Goal: Find contact information: Find contact information

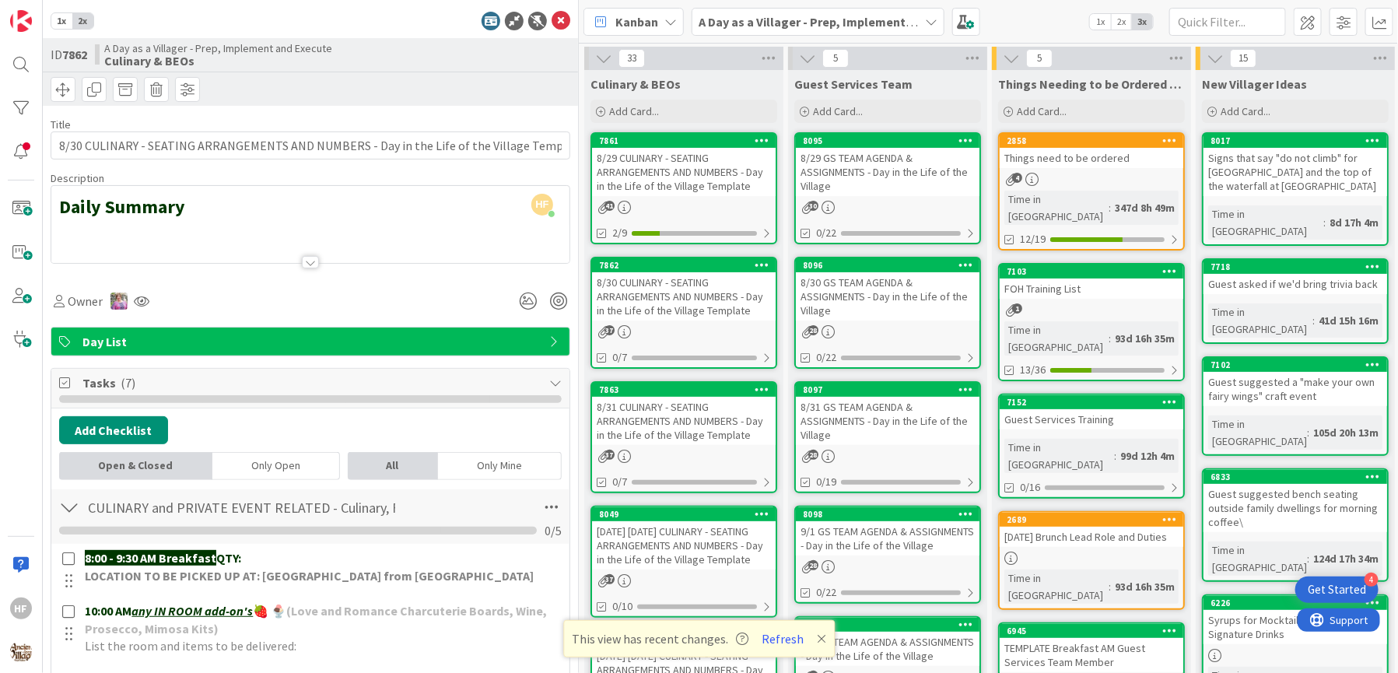
click at [6, 447] on div "HF" at bounding box center [21, 336] width 43 height 673
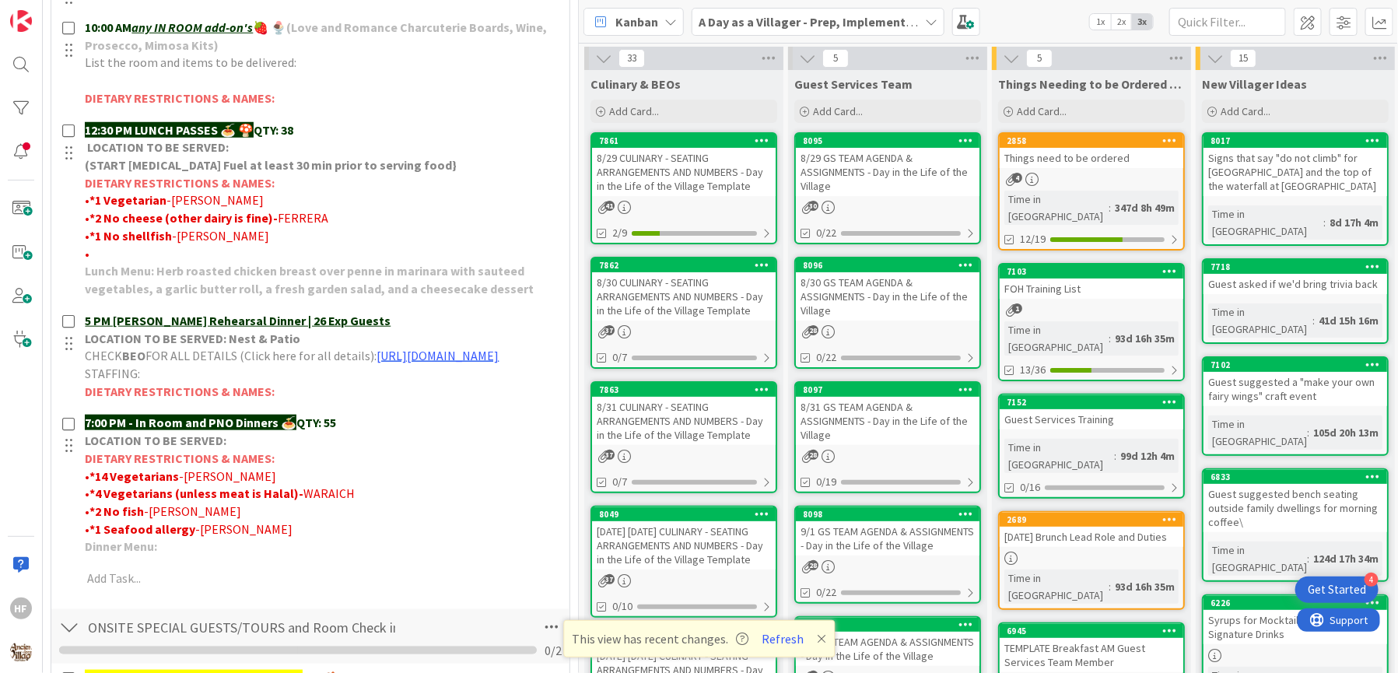
click at [6, 447] on div "HF" at bounding box center [21, 336] width 43 height 673
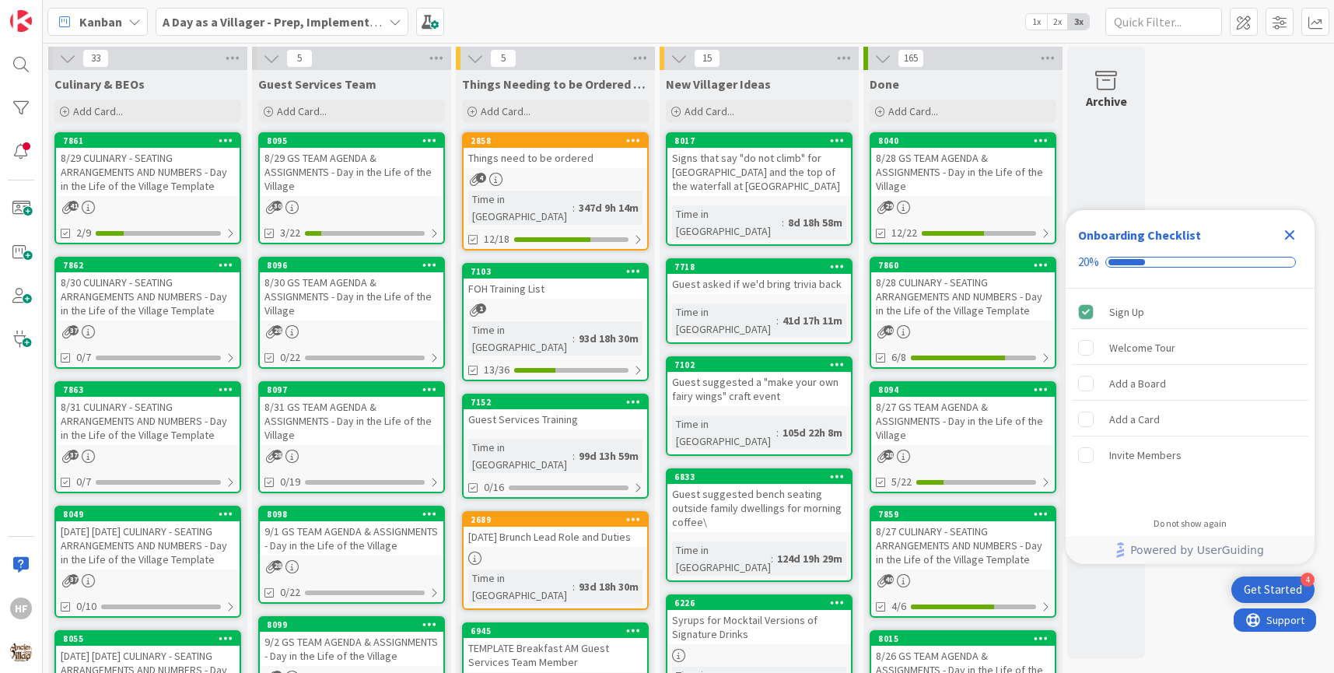
click at [1284, 229] on icon "Close Checklist" at bounding box center [1290, 235] width 19 height 19
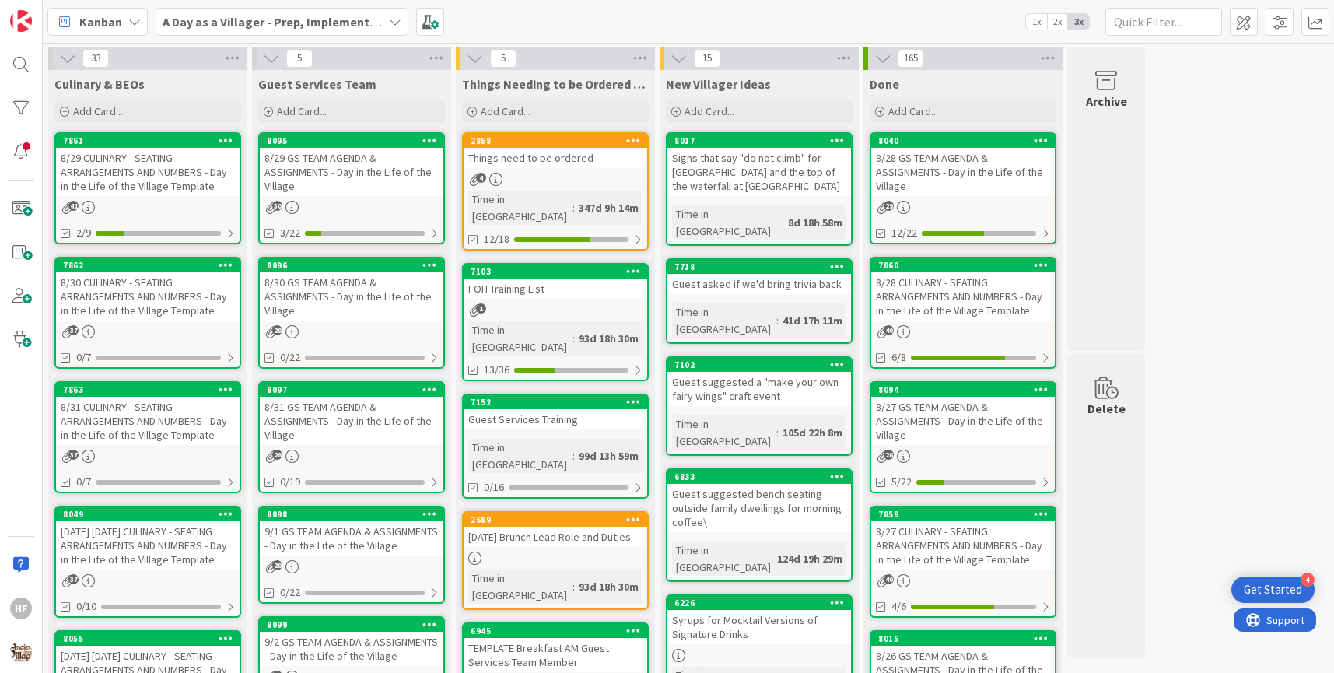
click at [352, 21] on b "A Day as a Villager - Prep, Implement and Execute" at bounding box center [302, 22] width 278 height 16
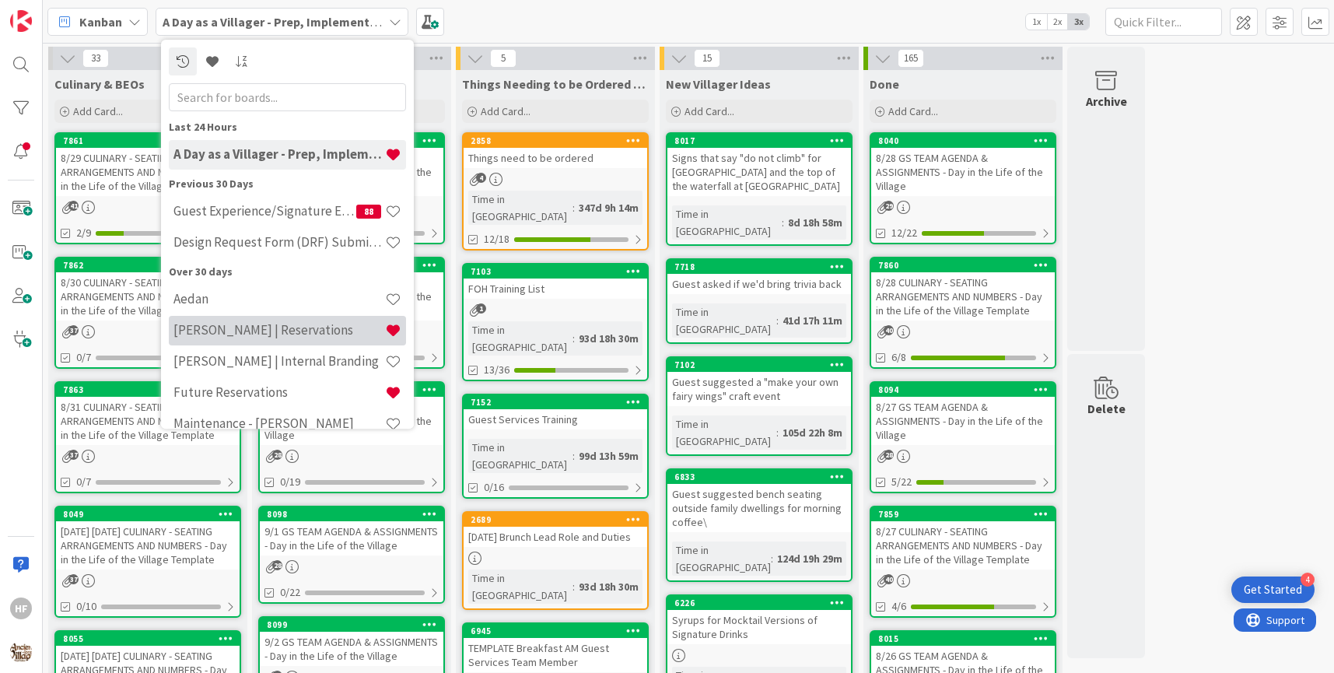
click at [263, 318] on div "[PERSON_NAME] | Reservations" at bounding box center [287, 331] width 237 height 30
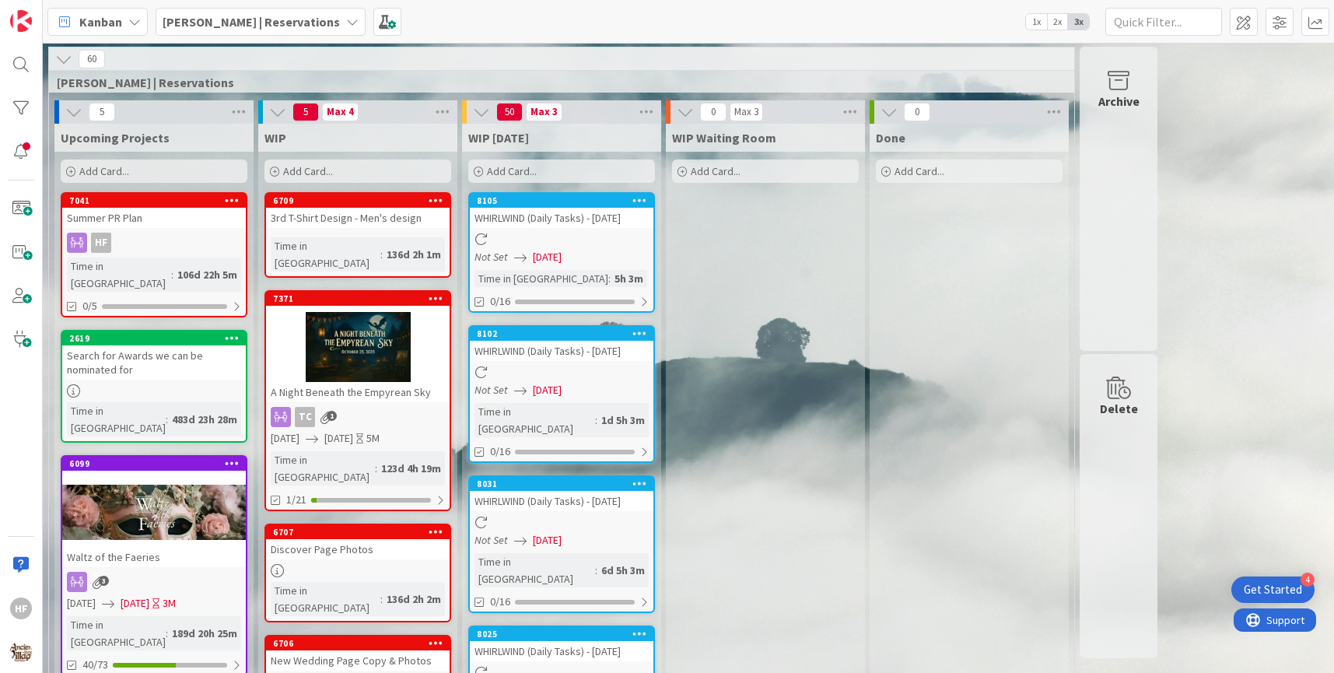
click at [282, 24] on b "[PERSON_NAME] | Reservations" at bounding box center [251, 22] width 177 height 16
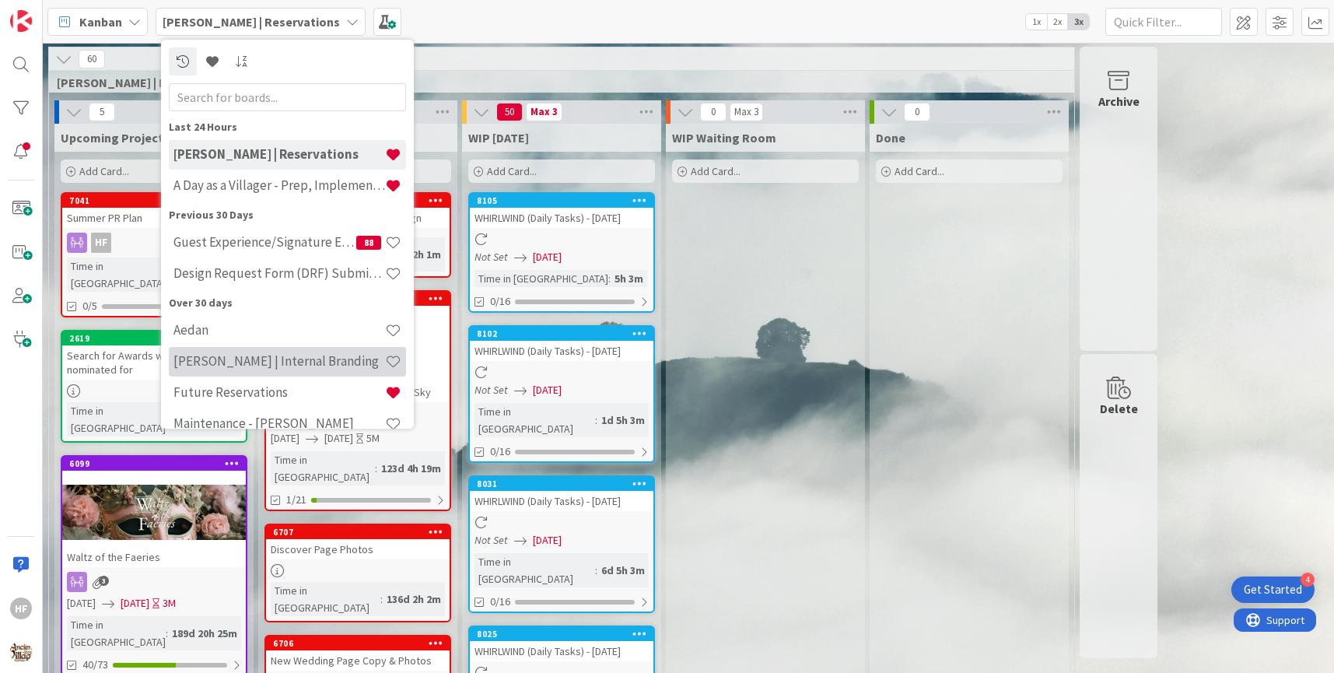
click at [254, 363] on h4 "[PERSON_NAME] | Internal Branding" at bounding box center [280, 361] width 212 height 16
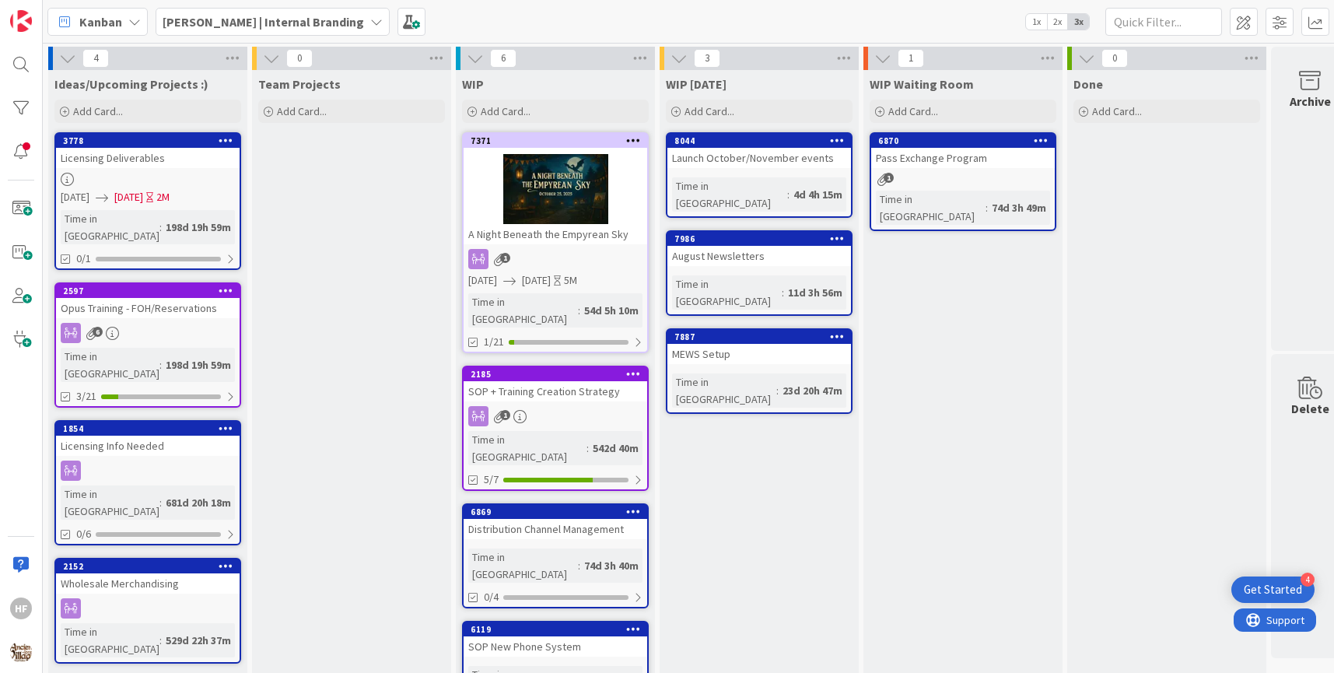
click at [598, 246] on link "7371 A Night Beneath the Empyrean Sky 1 [DATE] [DATE] 5M Time in [GEOGRAPHIC_DA…" at bounding box center [555, 242] width 187 height 221
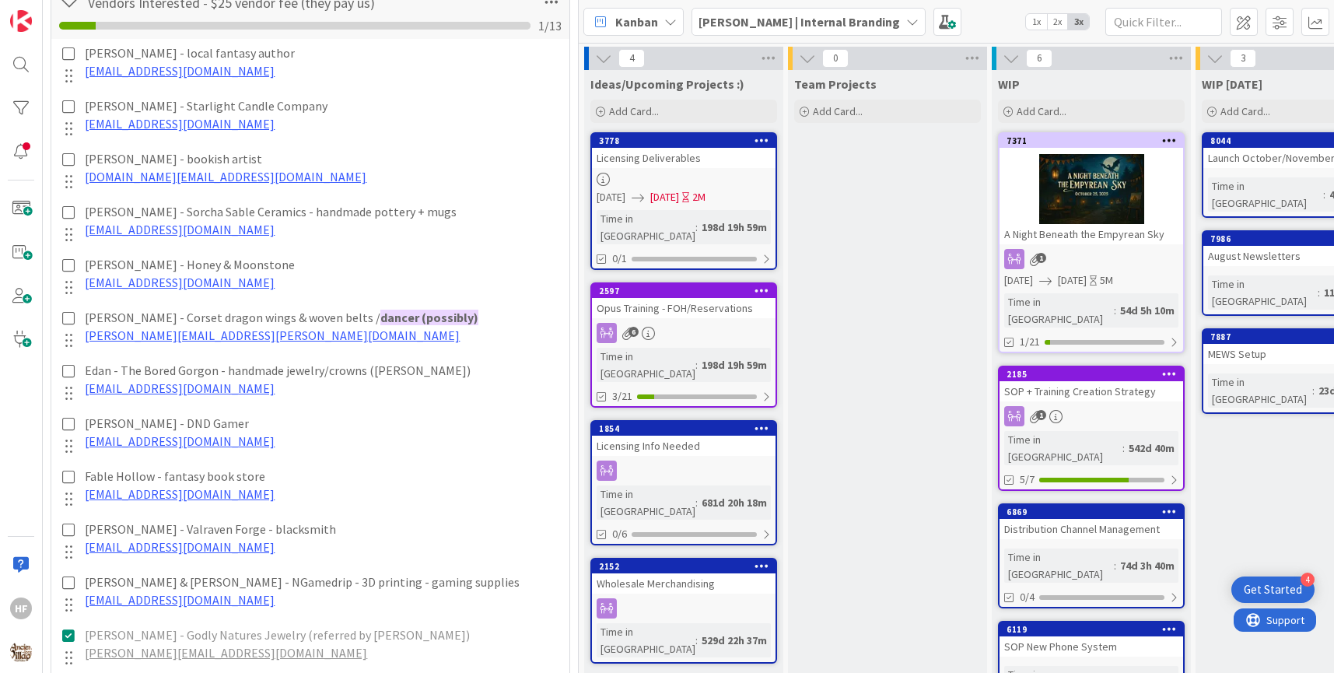
scroll to position [1080, 0]
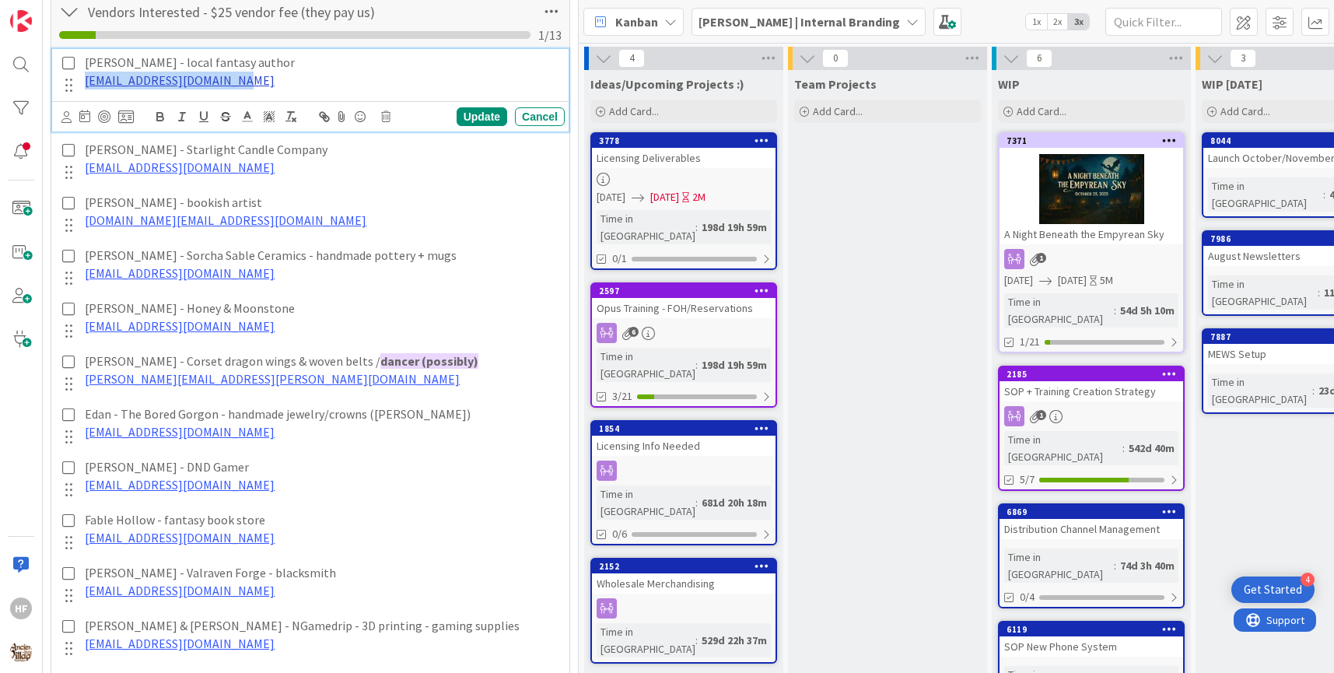
drag, startPoint x: 261, startPoint y: 82, endPoint x: 85, endPoint y: 80, distance: 176.6
click at [85, 80] on p "[EMAIL_ADDRESS][DOMAIN_NAME]" at bounding box center [322, 81] width 474 height 18
copy link "[EMAIL_ADDRESS][DOMAIN_NAME]"
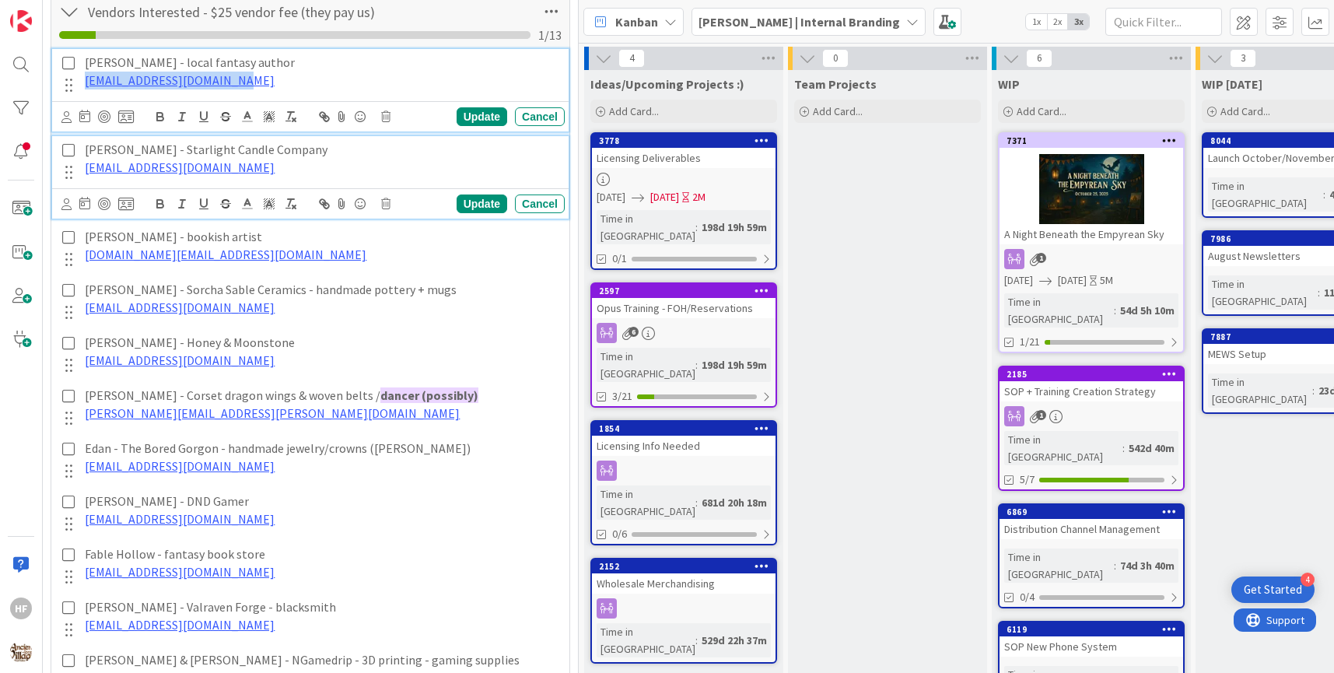
drag, startPoint x: 314, startPoint y: 166, endPoint x: 66, endPoint y: 163, distance: 247.5
click at [66, 163] on div "[PERSON_NAME] - Starlight Candle Company [EMAIL_ADDRESS][DOMAIN_NAME]" at bounding box center [311, 160] width 507 height 48
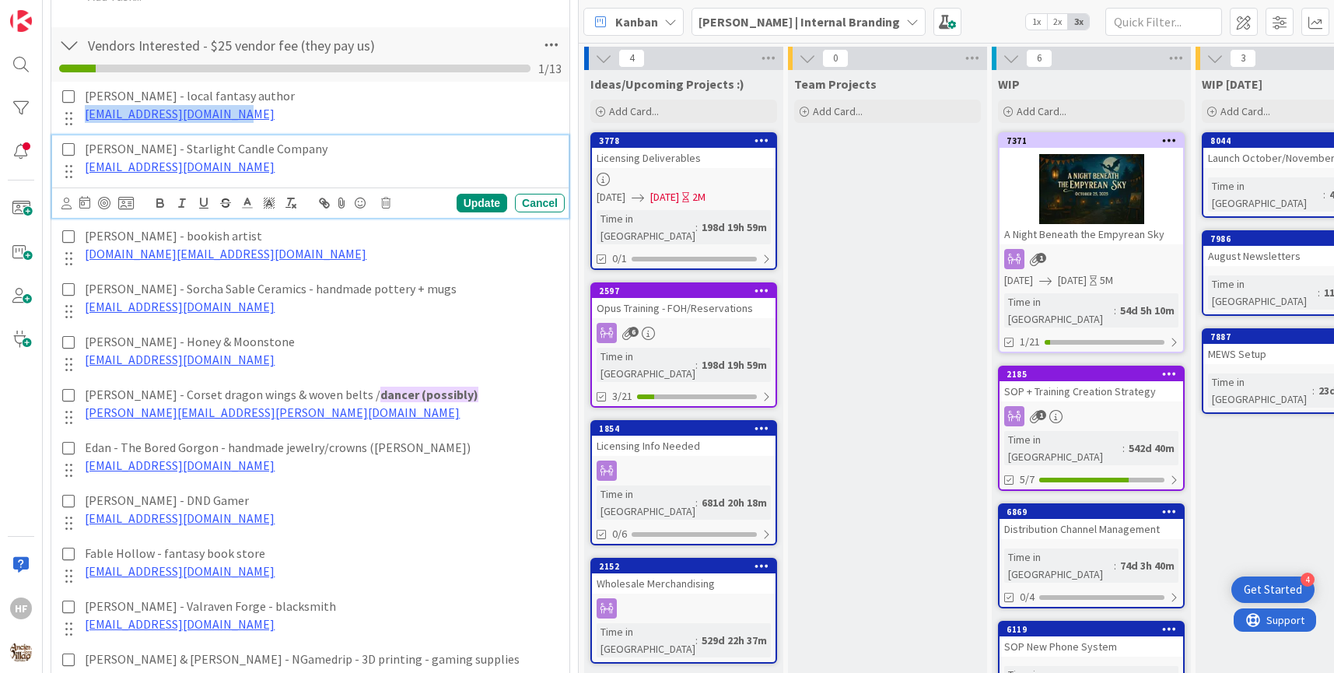
copy link "[EMAIL_ADDRESS][DOMAIN_NAME]"
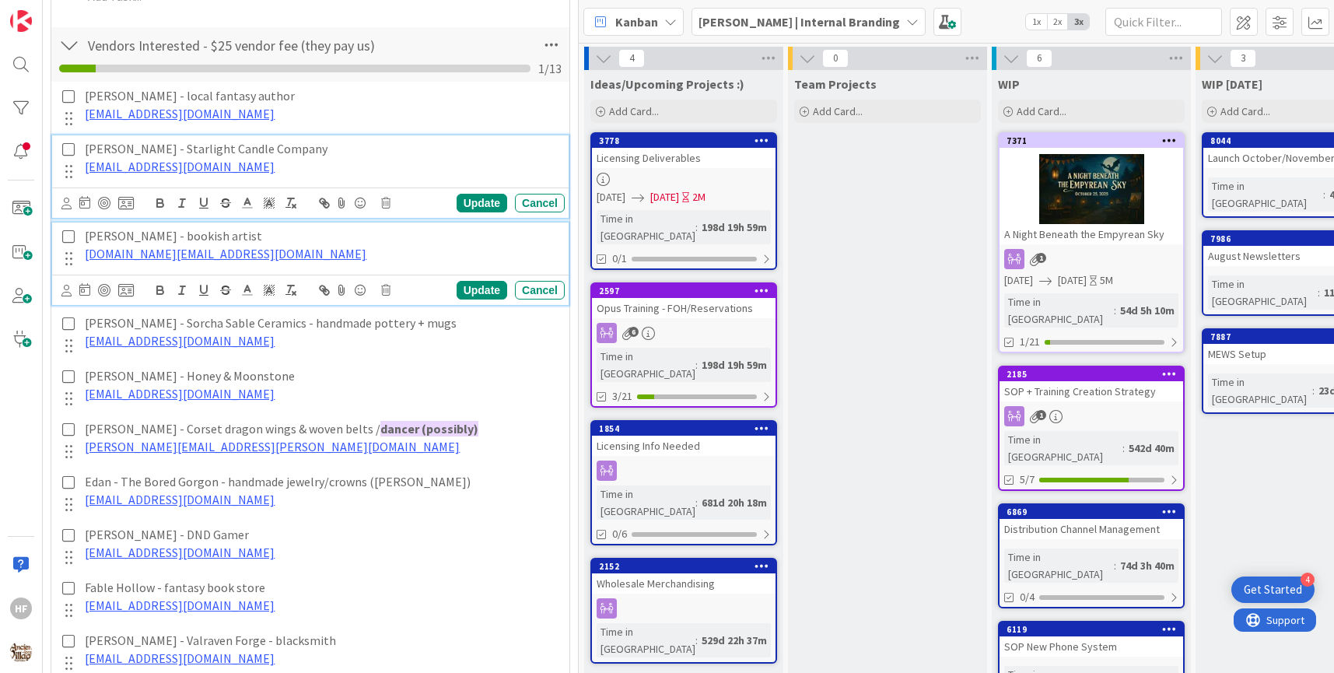
click at [245, 245] on p "[DOMAIN_NAME][EMAIL_ADDRESS][DOMAIN_NAME]" at bounding box center [322, 254] width 474 height 18
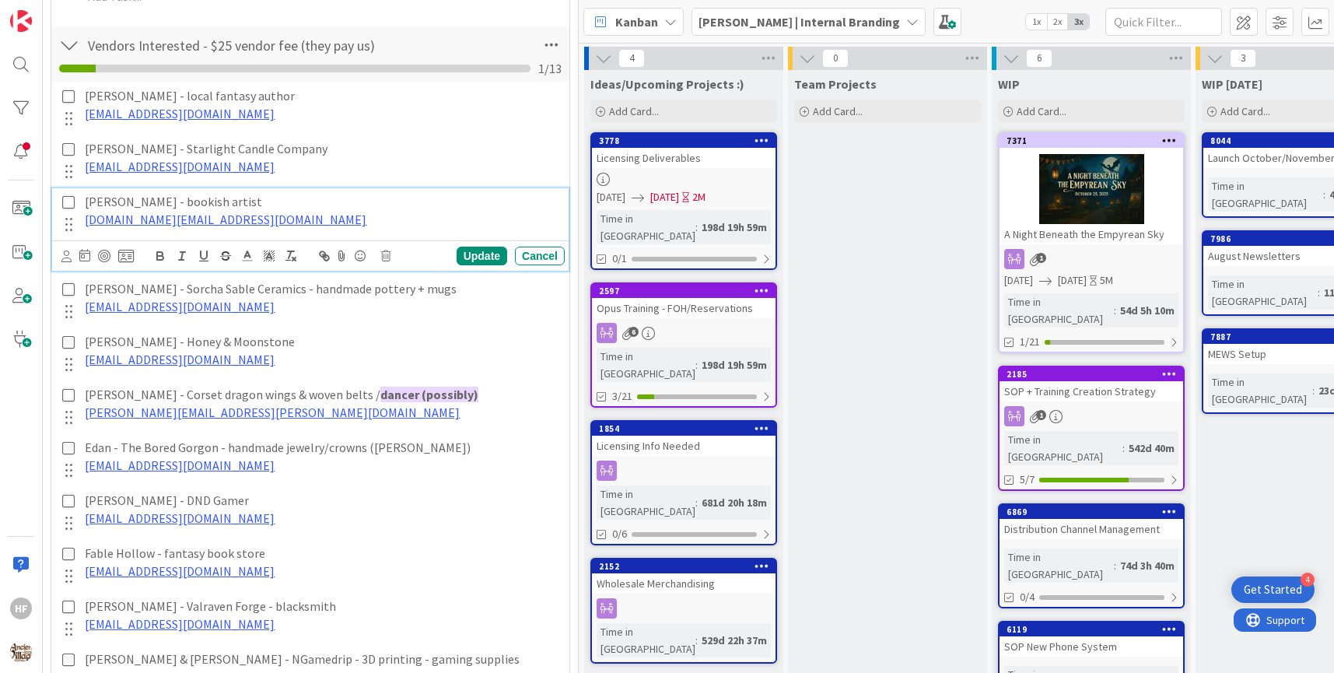
scroll to position [1012, 0]
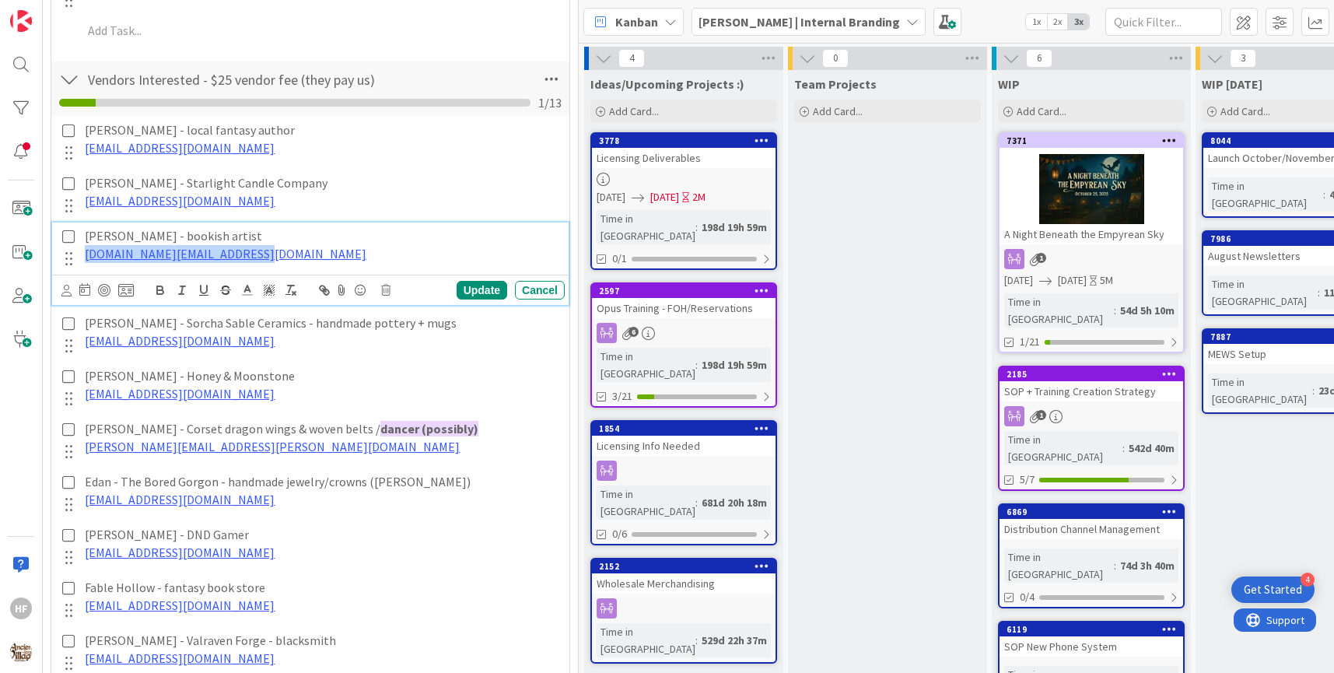
drag, startPoint x: 264, startPoint y: 249, endPoint x: 79, endPoint y: 253, distance: 185.2
click at [79, 253] on div "[PERSON_NAME] - bookish artist [DOMAIN_NAME][EMAIL_ADDRESS][DOMAIN_NAME]" at bounding box center [322, 245] width 486 height 44
copy link "[DOMAIN_NAME][EMAIL_ADDRESS][DOMAIN_NAME]"
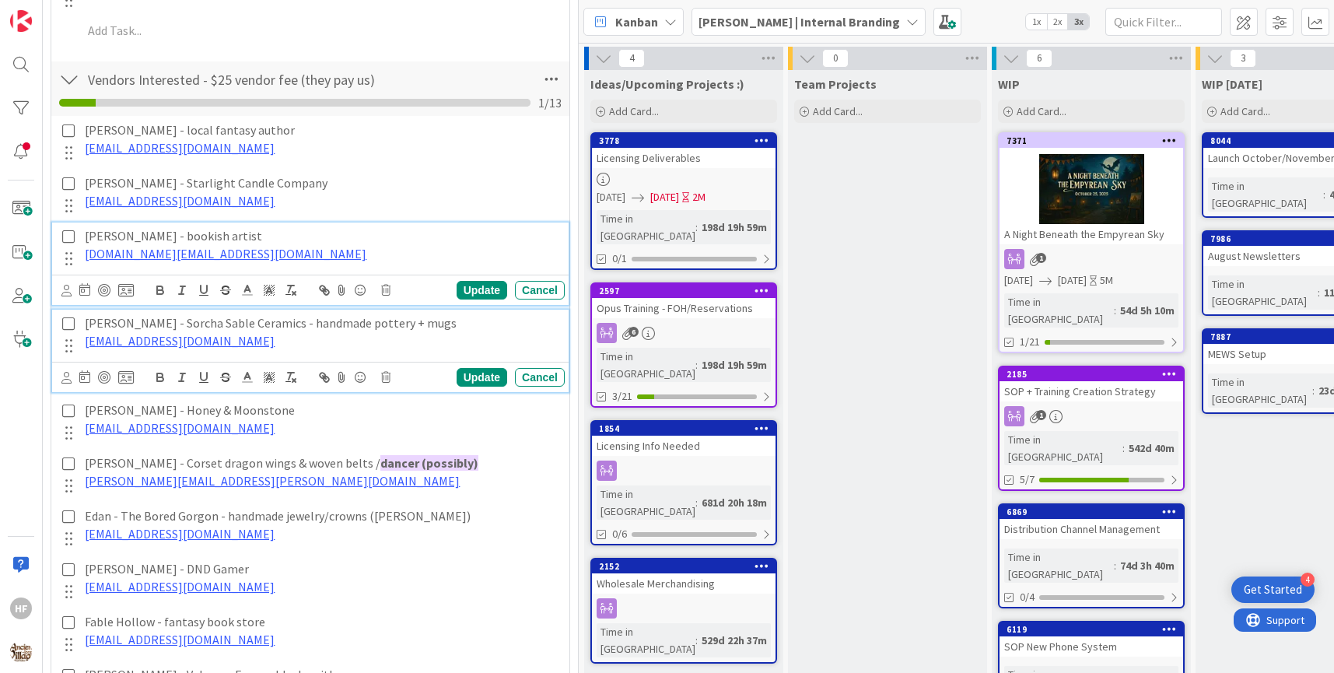
click at [223, 342] on p "[EMAIL_ADDRESS][DOMAIN_NAME]" at bounding box center [322, 341] width 474 height 18
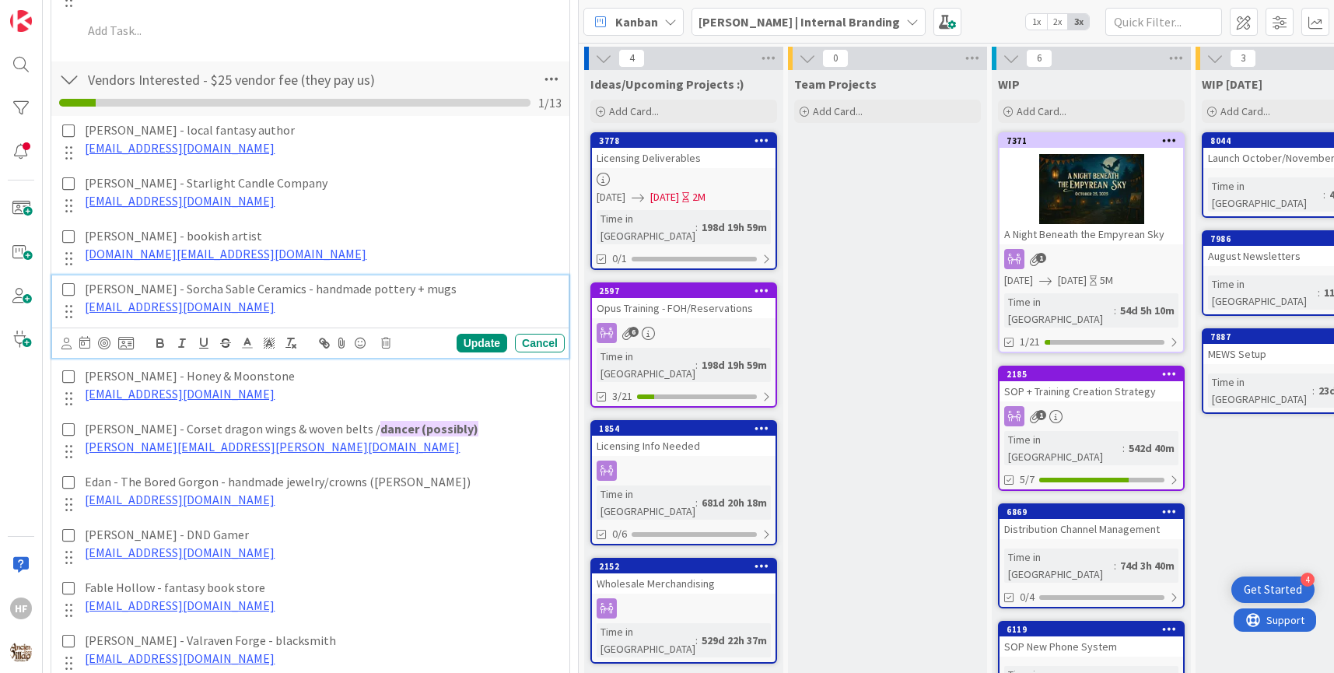
scroll to position [979, 0]
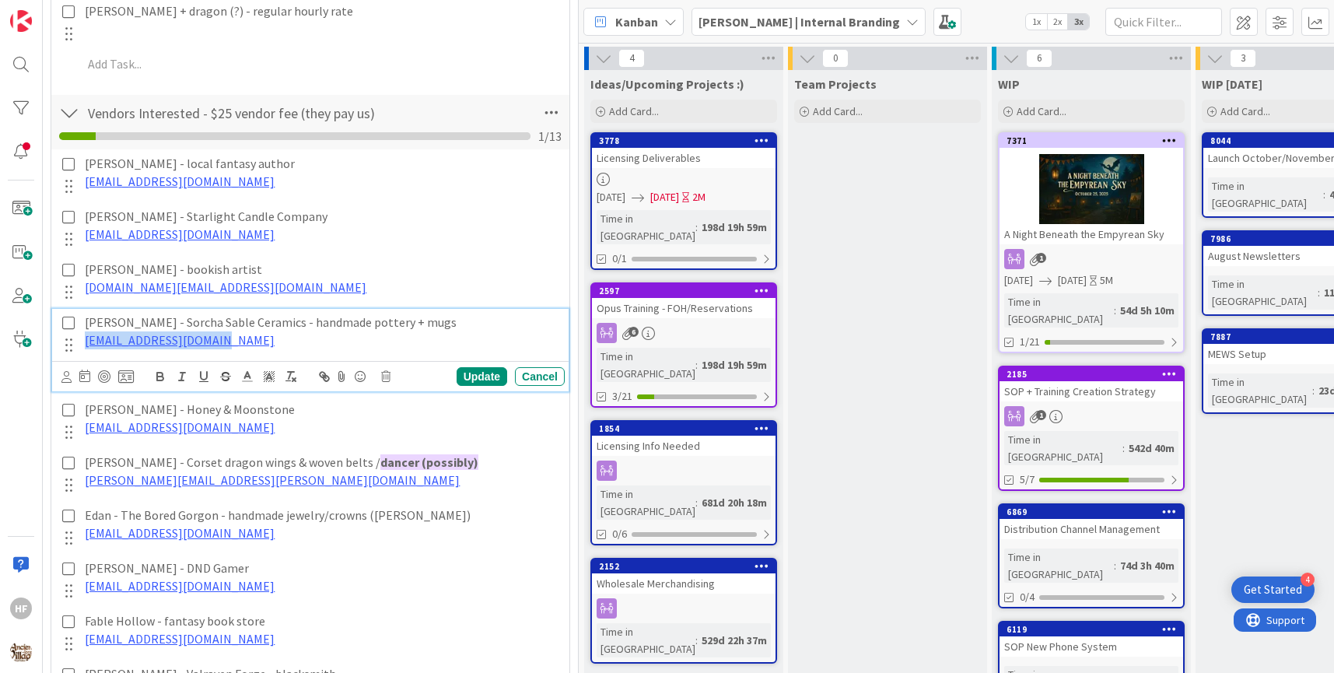
drag, startPoint x: 228, startPoint y: 341, endPoint x: 80, endPoint y: 335, distance: 147.9
click at [80, 335] on div "[PERSON_NAME] - Sorcha Sable Ceramics - handmade pottery + mugs [EMAIL_ADDRESS]…" at bounding box center [322, 331] width 486 height 44
copy link "[EMAIL_ADDRESS][DOMAIN_NAME]"
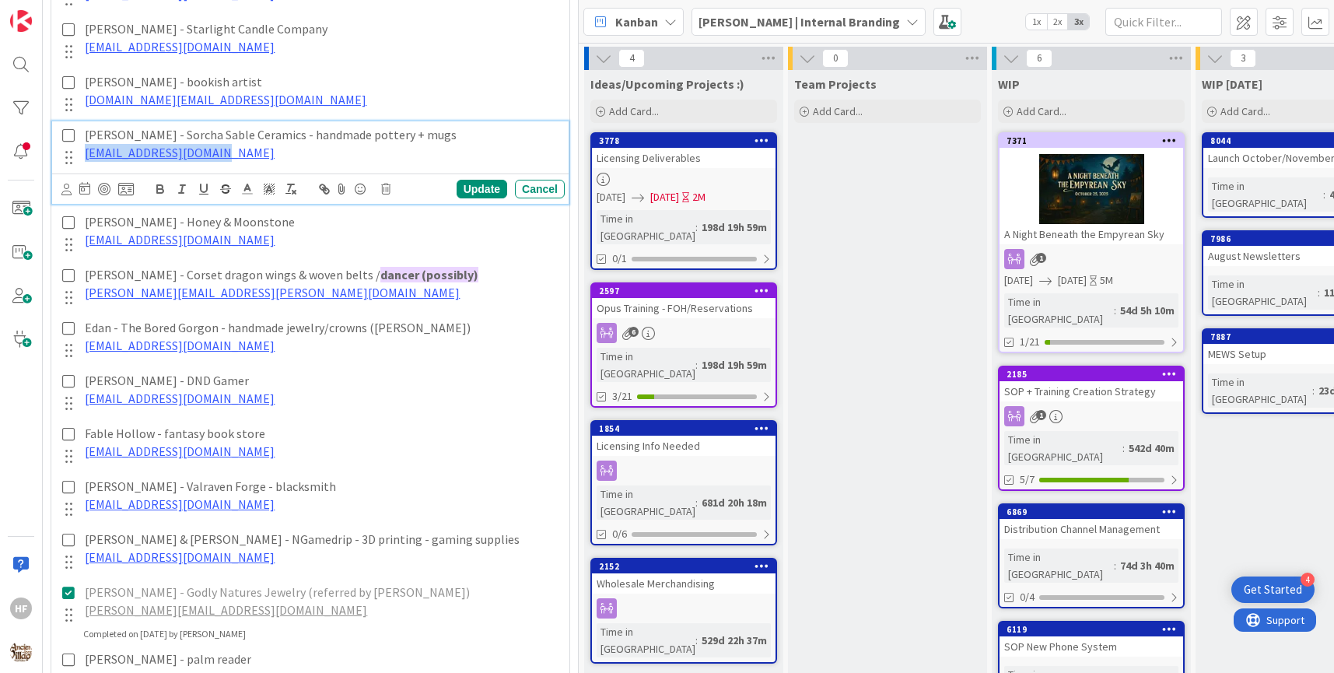
scroll to position [1170, 0]
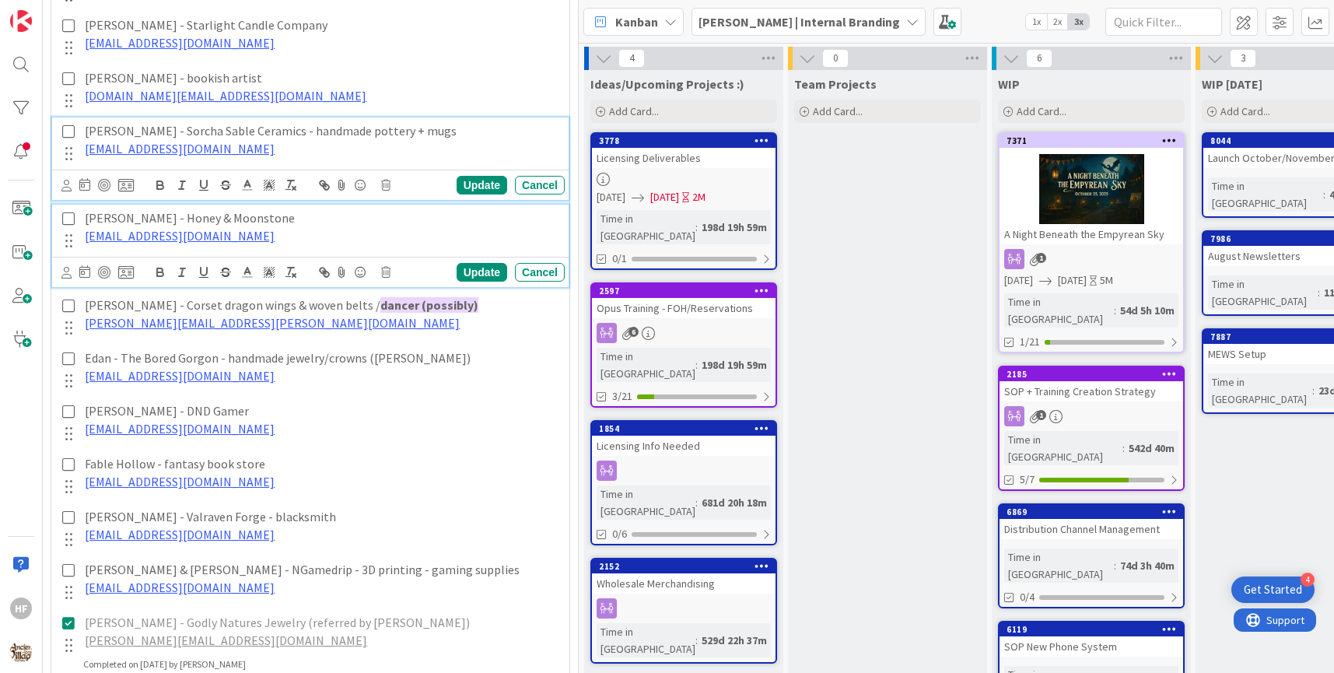
click at [243, 234] on p "[EMAIL_ADDRESS][DOMAIN_NAME]" at bounding box center [322, 236] width 474 height 18
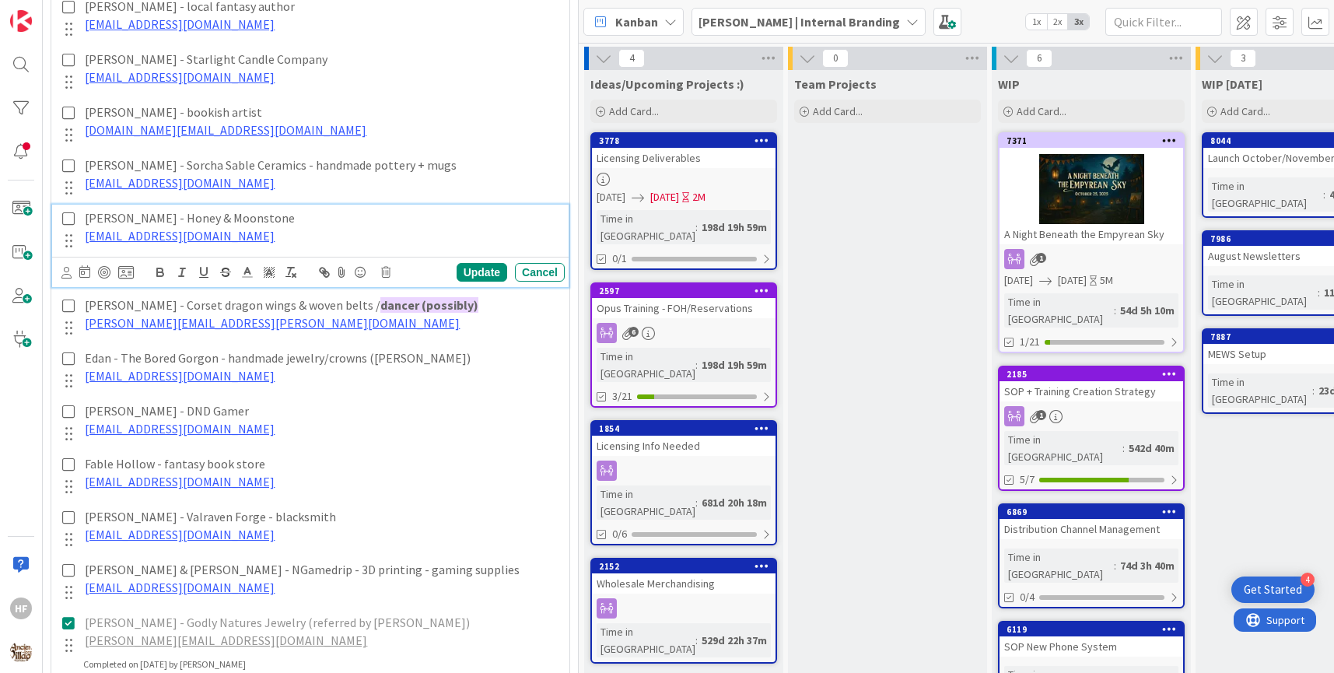
drag, startPoint x: 243, startPoint y: 234, endPoint x: 84, endPoint y: 240, distance: 158.9
click at [84, 240] on div "[PERSON_NAME] - Honey & Moonstone [EMAIL_ADDRESS][DOMAIN_NAME]" at bounding box center [322, 227] width 486 height 44
drag, startPoint x: 237, startPoint y: 226, endPoint x: 85, endPoint y: 233, distance: 152.6
click at [85, 233] on p "[EMAIL_ADDRESS][DOMAIN_NAME]" at bounding box center [322, 236] width 474 height 18
copy link "[EMAIL_ADDRESS][DOMAIN_NAME]"
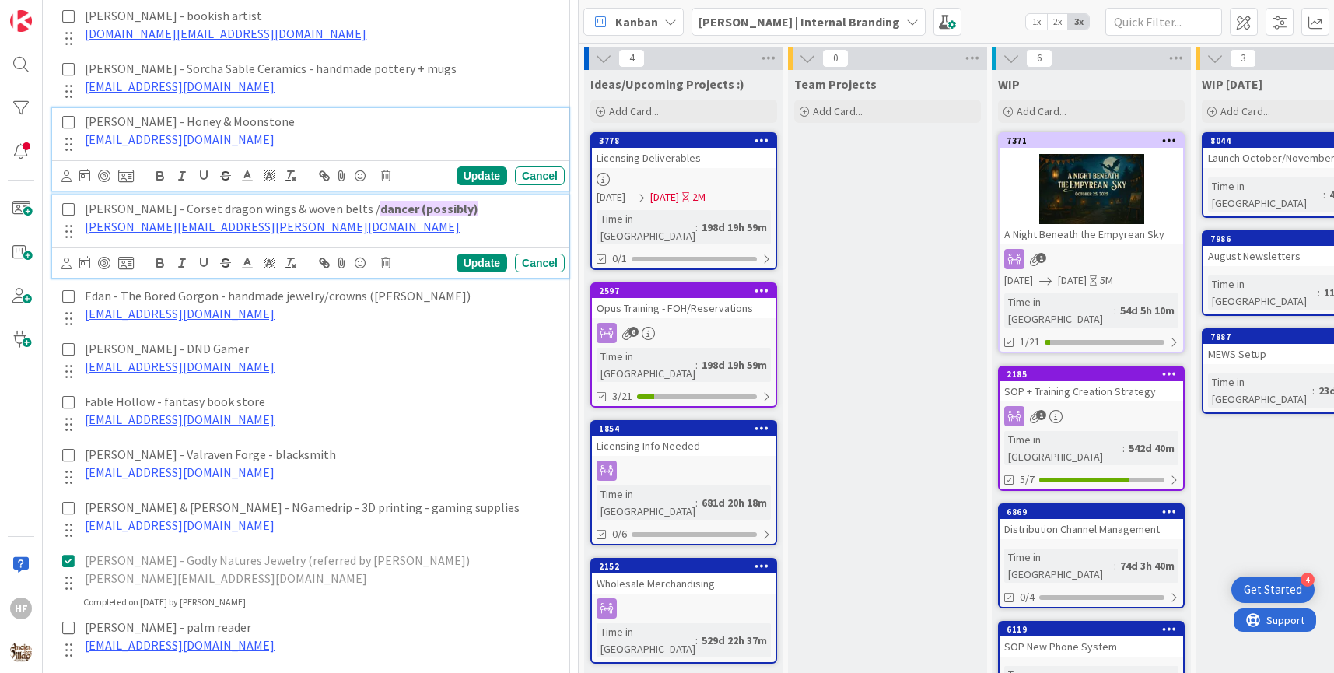
click at [242, 224] on p "[PERSON_NAME][EMAIL_ADDRESS][PERSON_NAME][DOMAIN_NAME]" at bounding box center [322, 227] width 474 height 18
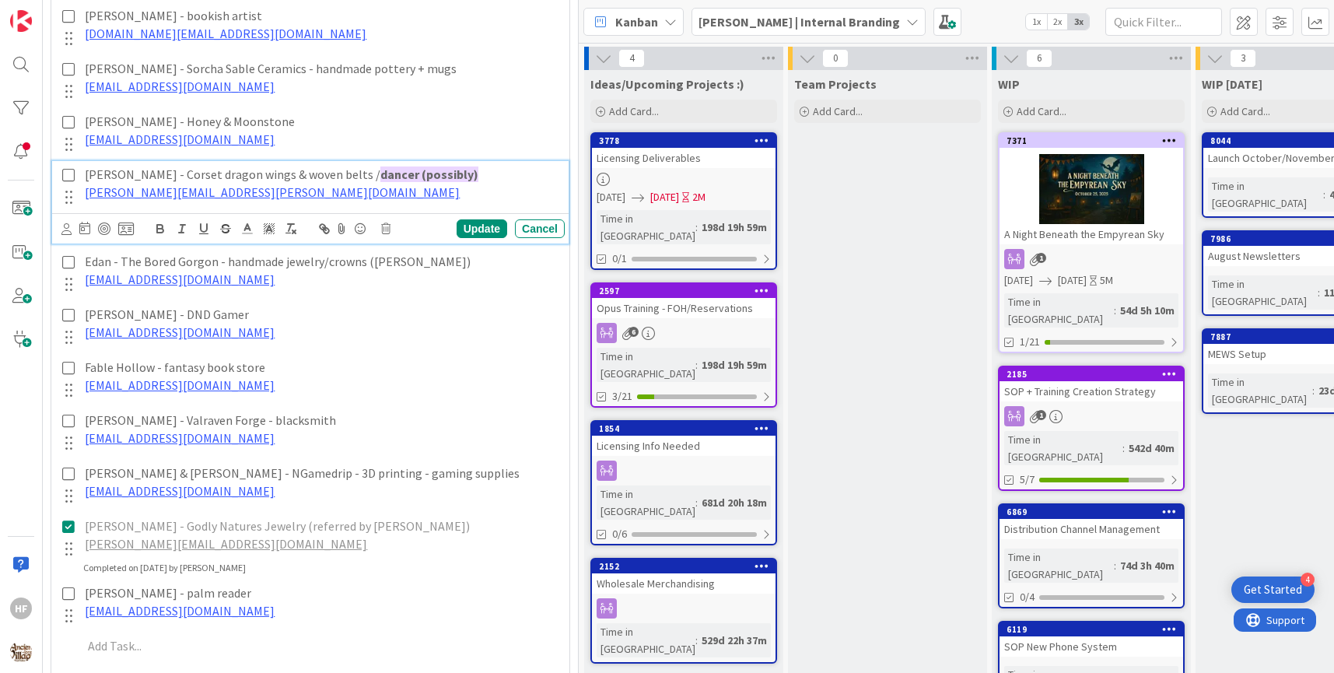
scroll to position [1198, 0]
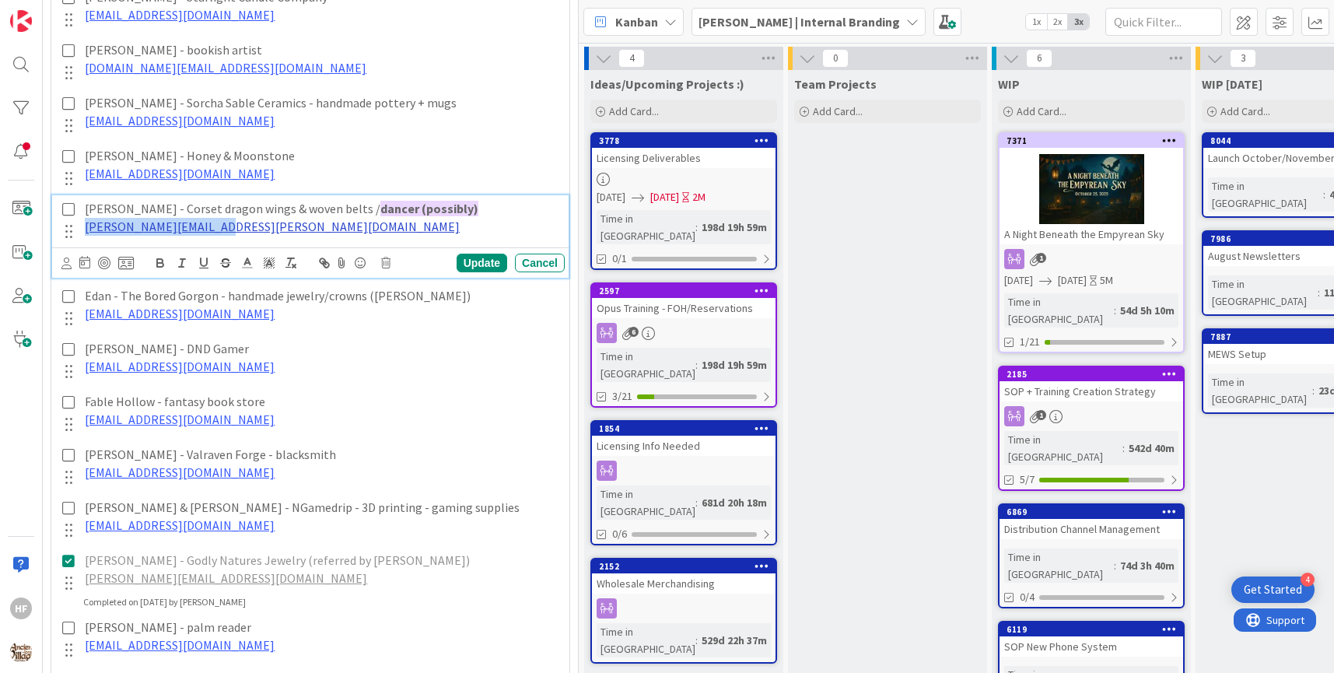
drag, startPoint x: 242, startPoint y: 224, endPoint x: 85, endPoint y: 223, distance: 157.2
click at [85, 223] on p "[PERSON_NAME][EMAIL_ADDRESS][PERSON_NAME][DOMAIN_NAME]" at bounding box center [322, 227] width 474 height 18
copy link "[PERSON_NAME][EMAIL_ADDRESS][PERSON_NAME][DOMAIN_NAME]"
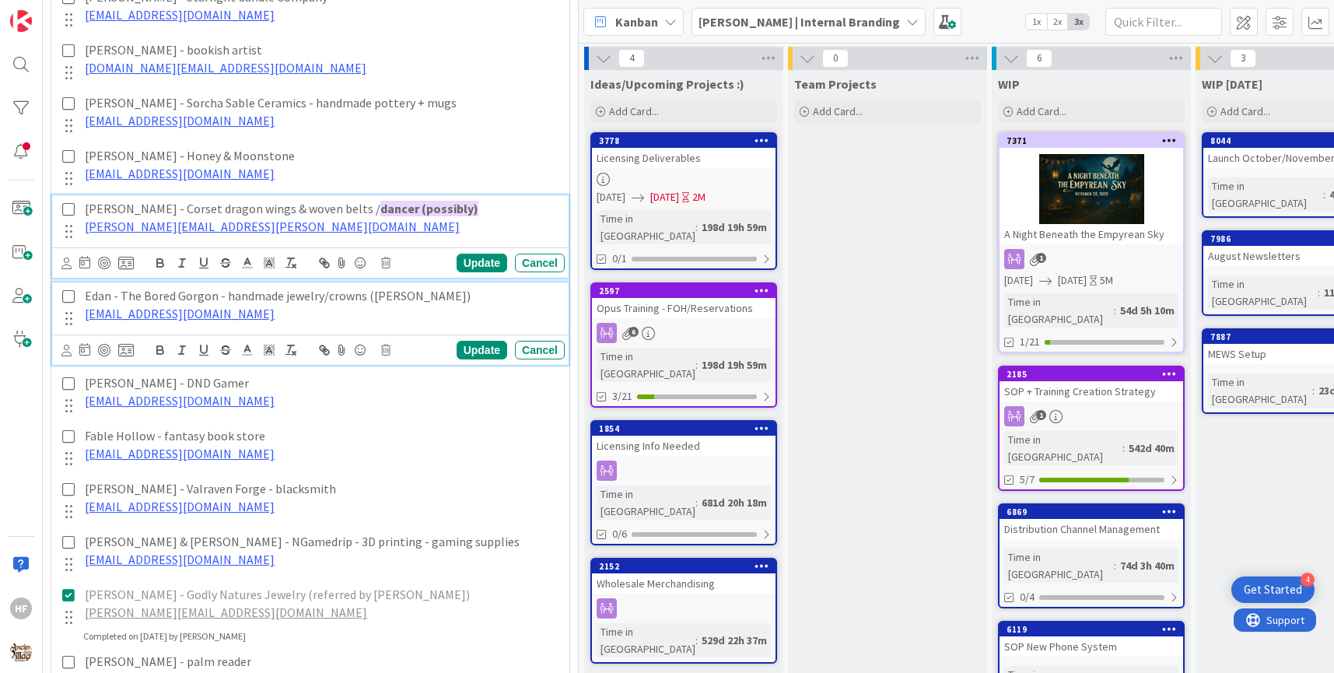
click at [258, 314] on p "[EMAIL_ADDRESS][DOMAIN_NAME]" at bounding box center [322, 314] width 474 height 18
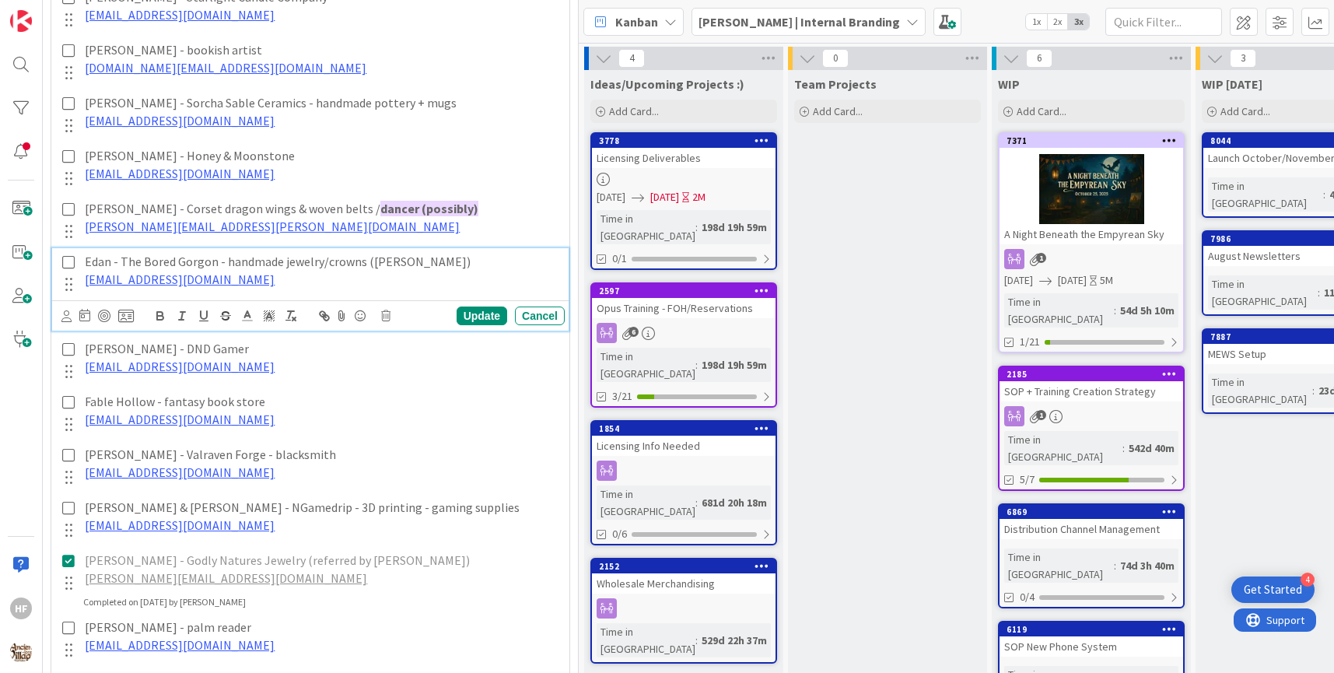
scroll to position [1165, 0]
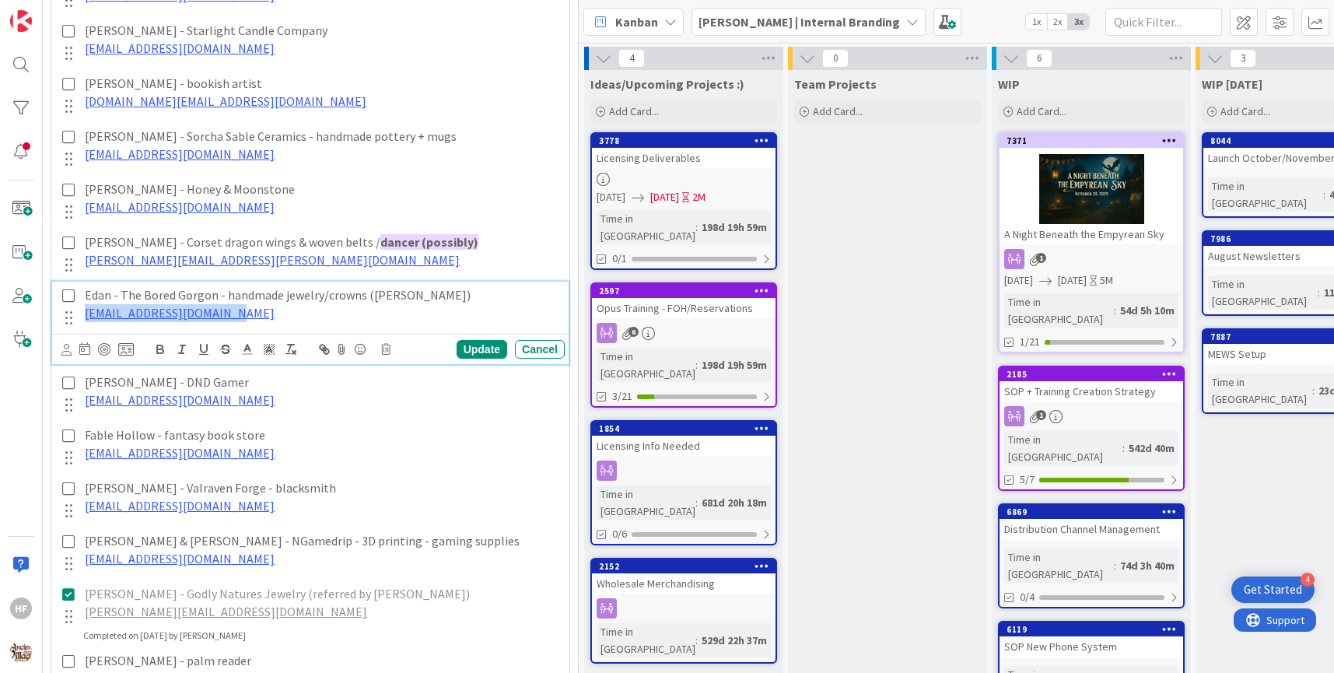
drag, startPoint x: 258, startPoint y: 314, endPoint x: 81, endPoint y: 315, distance: 177.4
click at [81, 315] on div "Edan - The Bored Gorgon - handmade jewelry/crowns ([PERSON_NAME]) [EMAIL_ADDRES…" at bounding box center [322, 304] width 486 height 44
copy link "[EMAIL_ADDRESS][DOMAIN_NAME]"
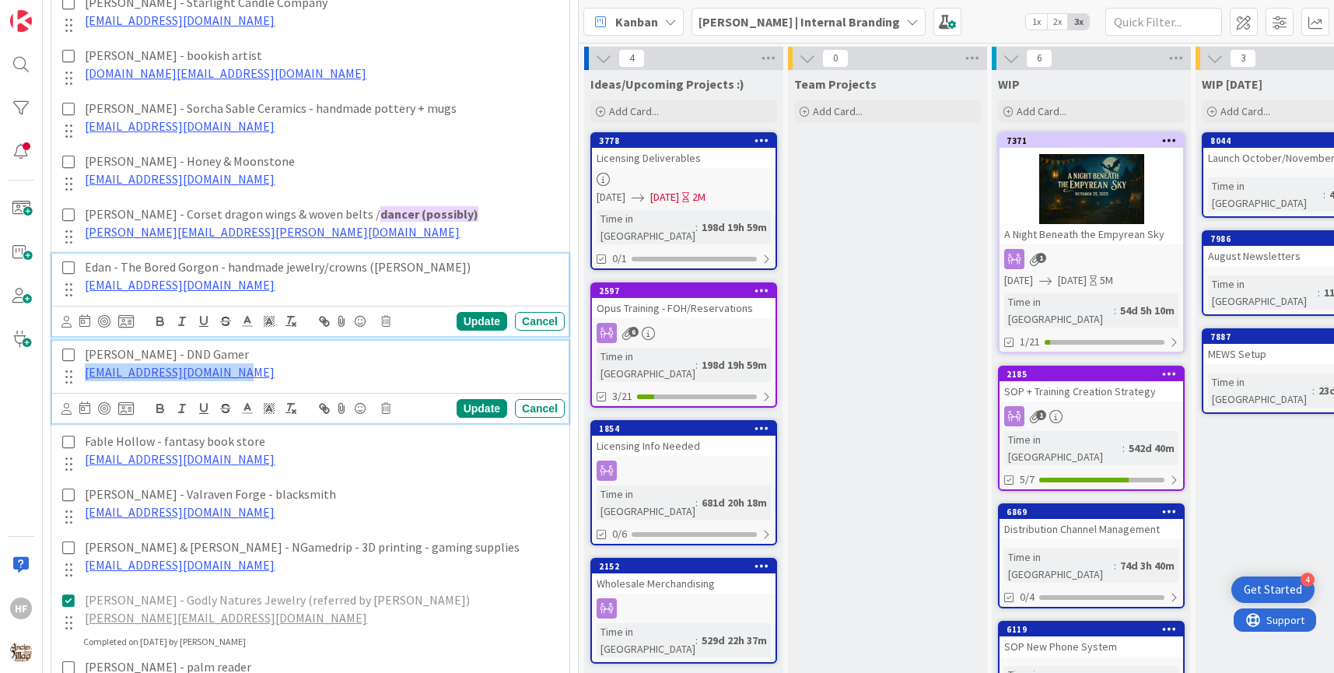
drag, startPoint x: 254, startPoint y: 361, endPoint x: 74, endPoint y: 373, distance: 181.0
click at [74, 373] on div "[PERSON_NAME] - DND Gamer [EMAIL_ADDRESS][DOMAIN_NAME]" at bounding box center [311, 365] width 507 height 48
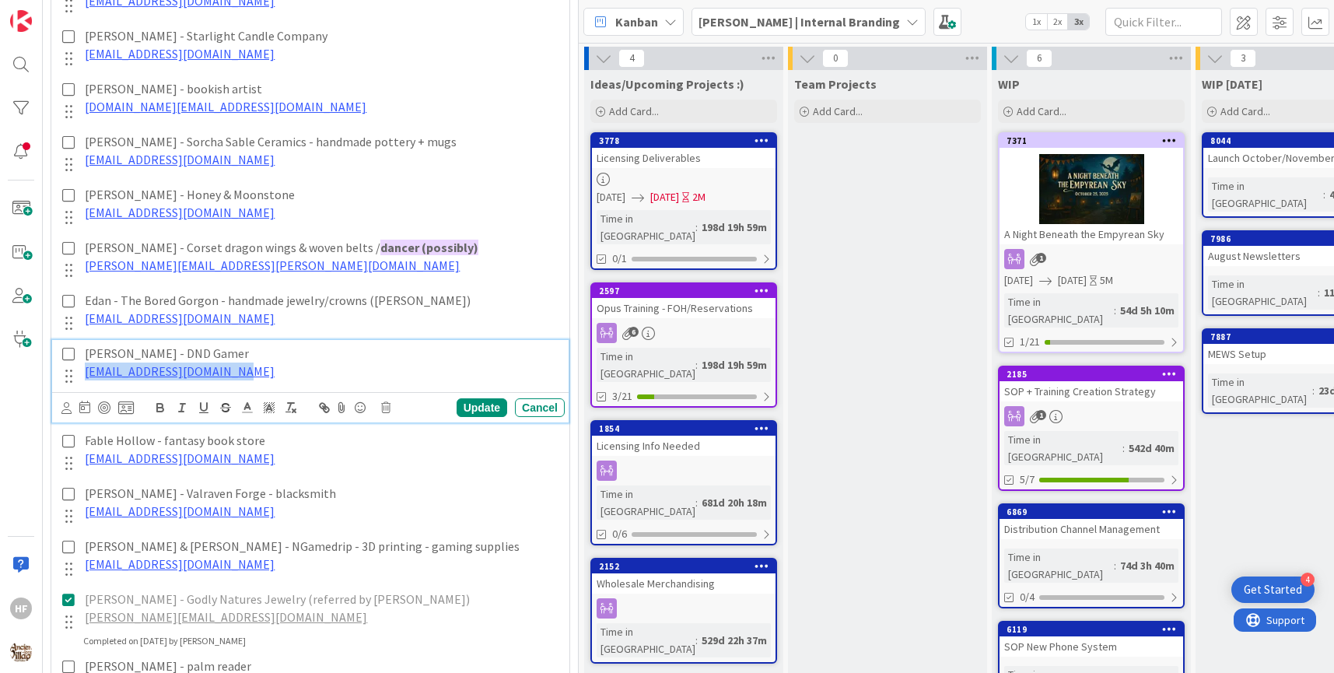
copy link "[EMAIL_ADDRESS][DOMAIN_NAME]"
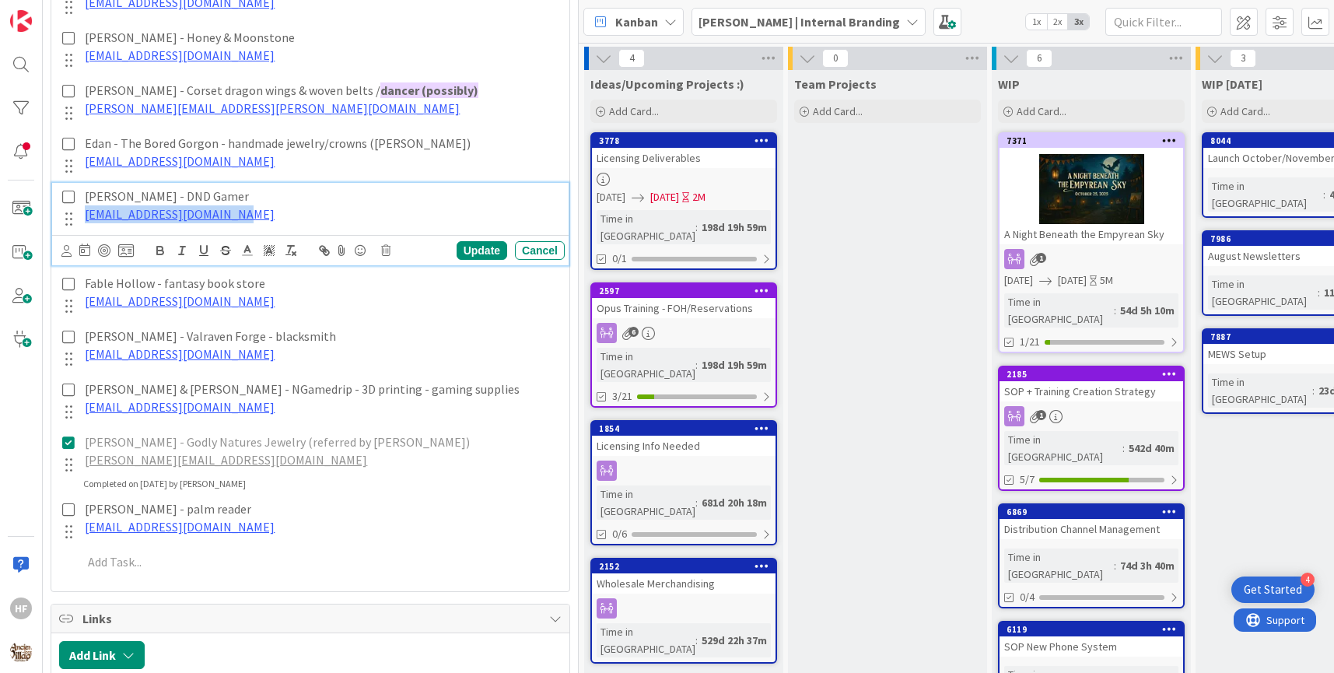
scroll to position [1316, 0]
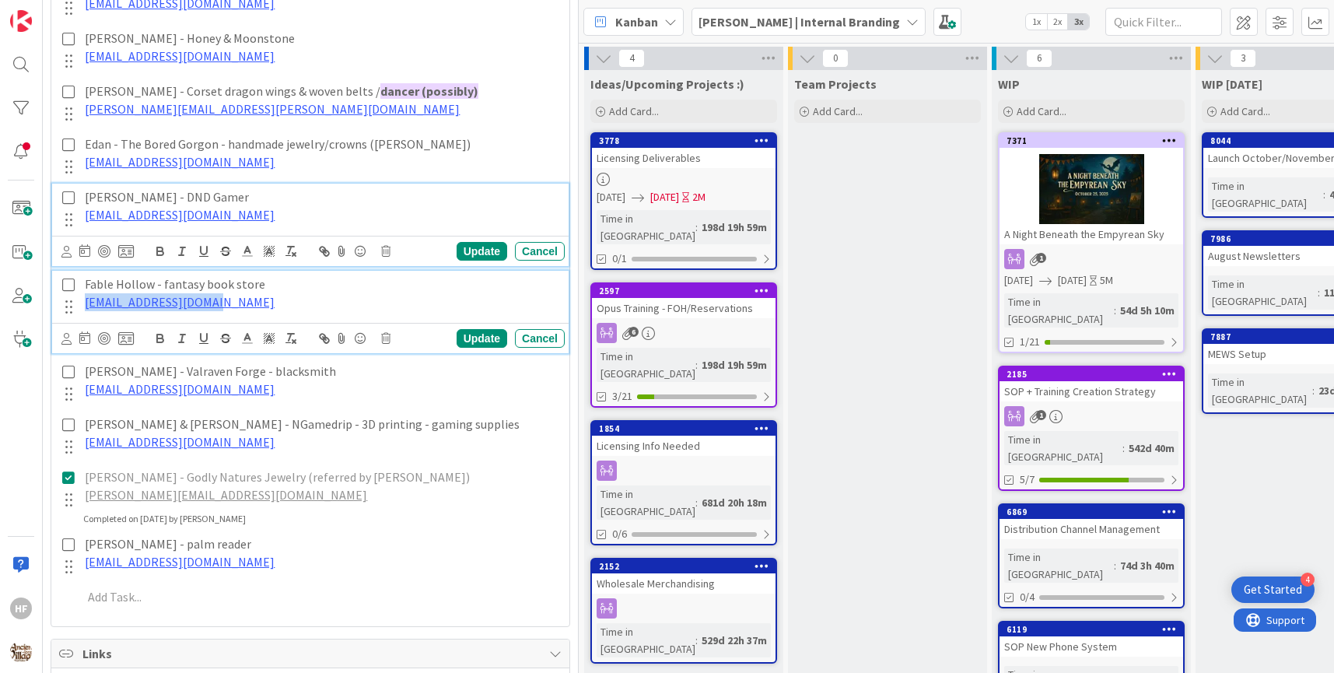
drag, startPoint x: 229, startPoint y: 300, endPoint x: 65, endPoint y: 307, distance: 164.3
click at [64, 306] on div "Fable Hollow - fantasy book store [EMAIL_ADDRESS][DOMAIN_NAME]" at bounding box center [311, 295] width 507 height 48
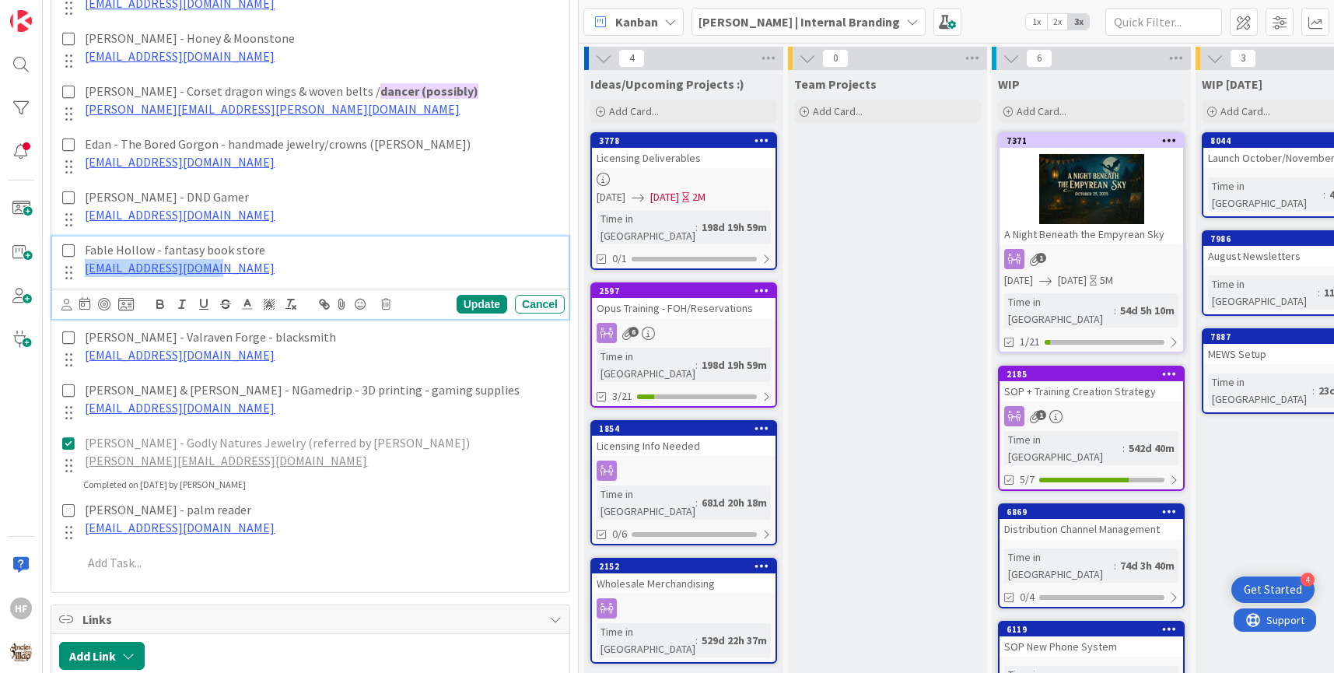
scroll to position [1282, 0]
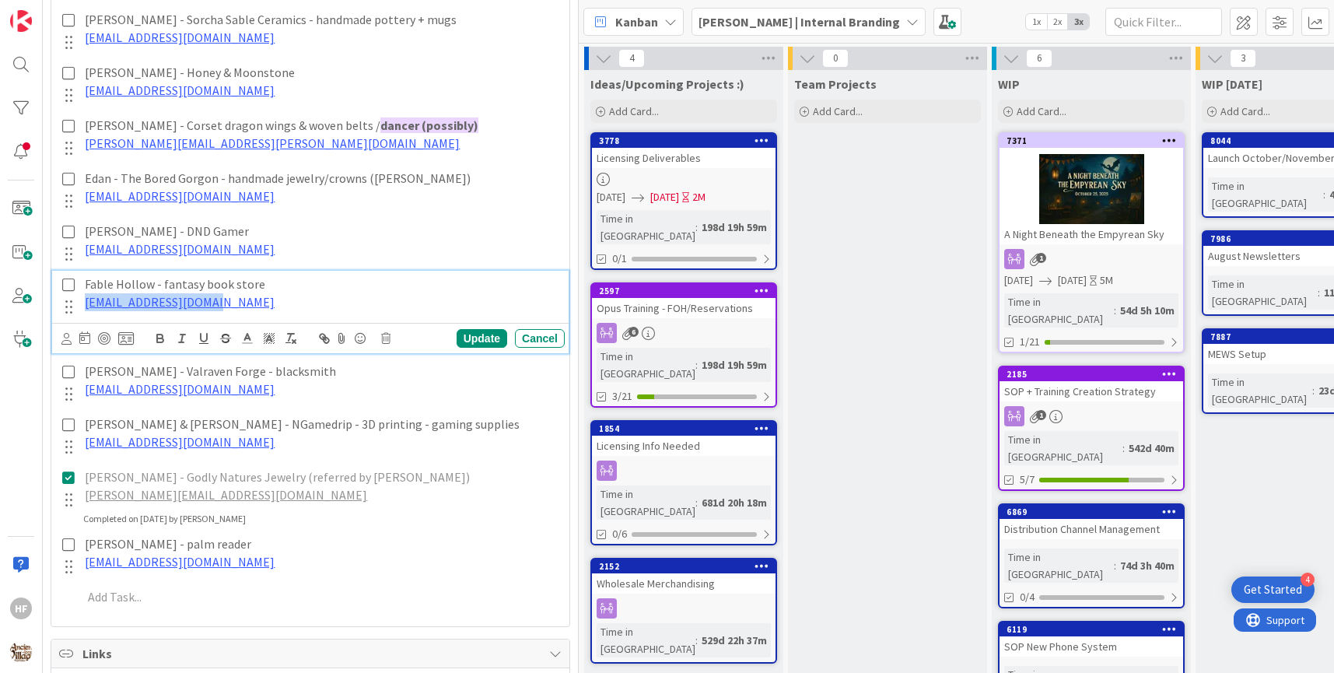
copy link "[EMAIL_ADDRESS][DOMAIN_NAME]"
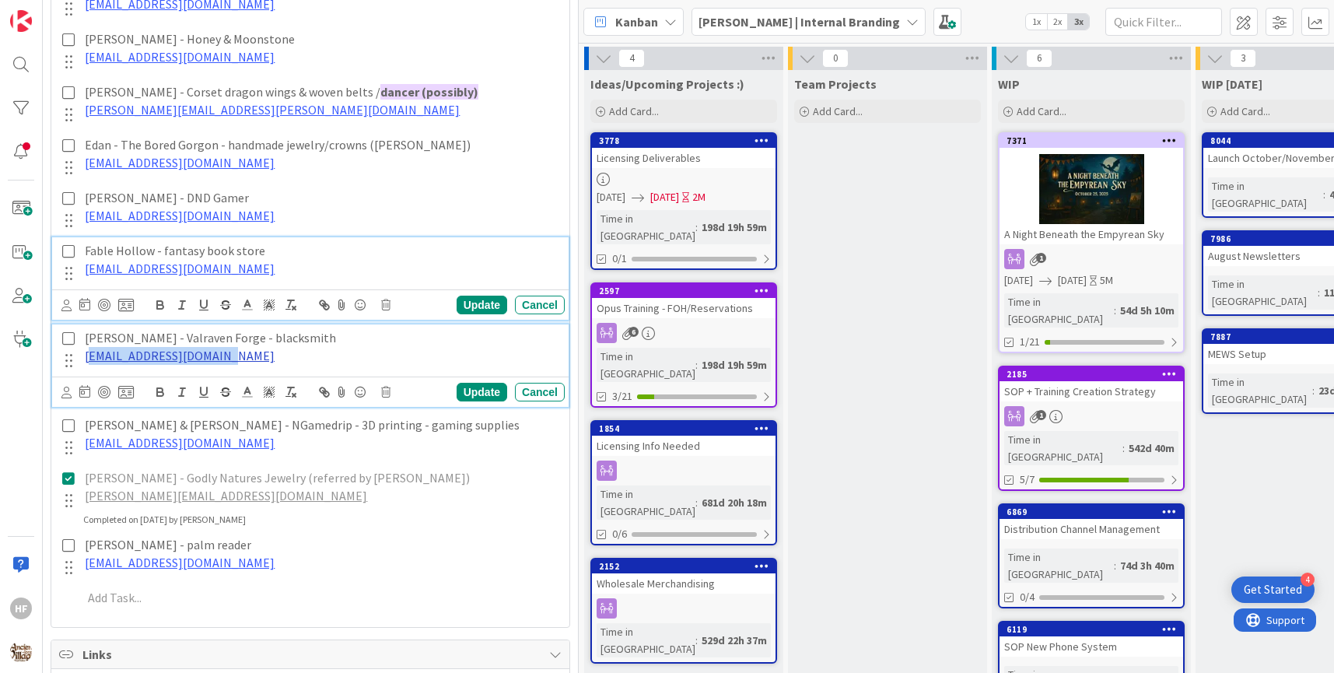
drag, startPoint x: 244, startPoint y: 351, endPoint x: 88, endPoint y: 349, distance: 156.4
click at [88, 349] on p "[EMAIL_ADDRESS][DOMAIN_NAME]" at bounding box center [322, 356] width 474 height 18
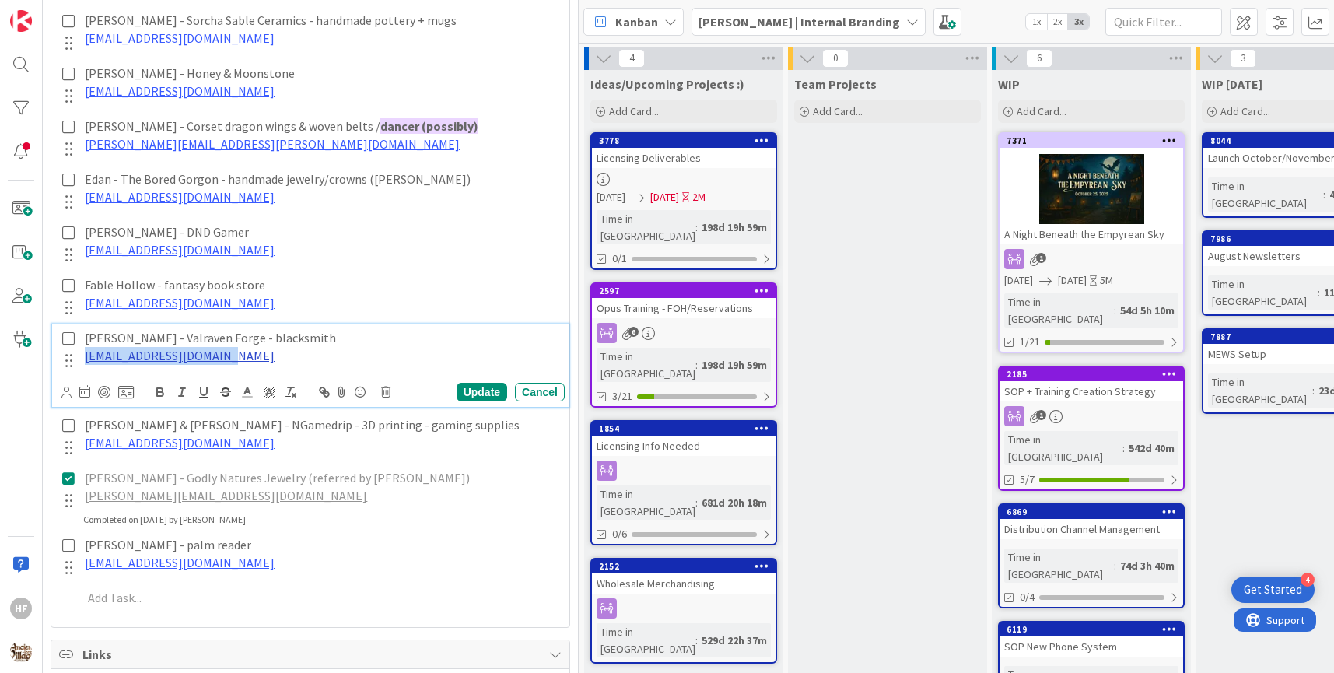
drag, startPoint x: 238, startPoint y: 351, endPoint x: 86, endPoint y: 350, distance: 152.5
click at [86, 350] on p "[EMAIL_ADDRESS][DOMAIN_NAME]" at bounding box center [322, 356] width 474 height 18
copy link "[EMAIL_ADDRESS][DOMAIN_NAME]"
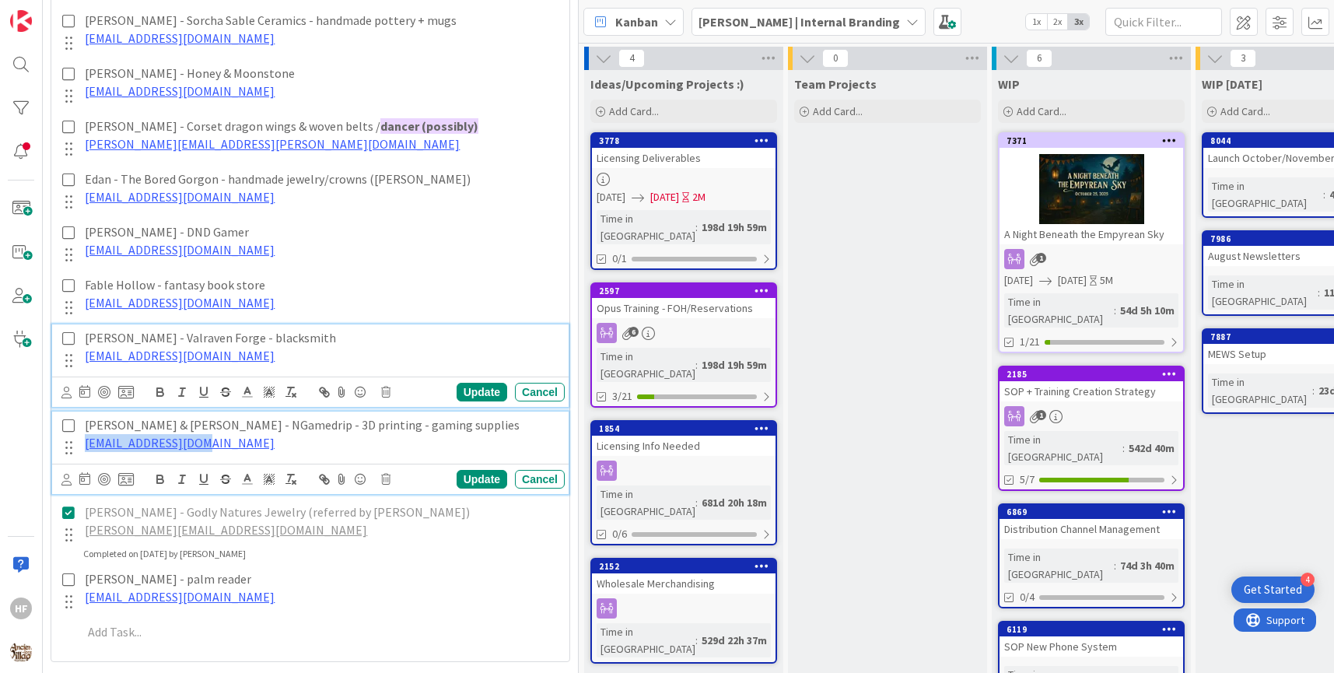
drag, startPoint x: 224, startPoint y: 442, endPoint x: 75, endPoint y: 443, distance: 149.4
click at [75, 443] on div "[PERSON_NAME] & [PERSON_NAME] - NGamedrip - 3D printing - gaming supplies [EMAI…" at bounding box center [311, 436] width 507 height 48
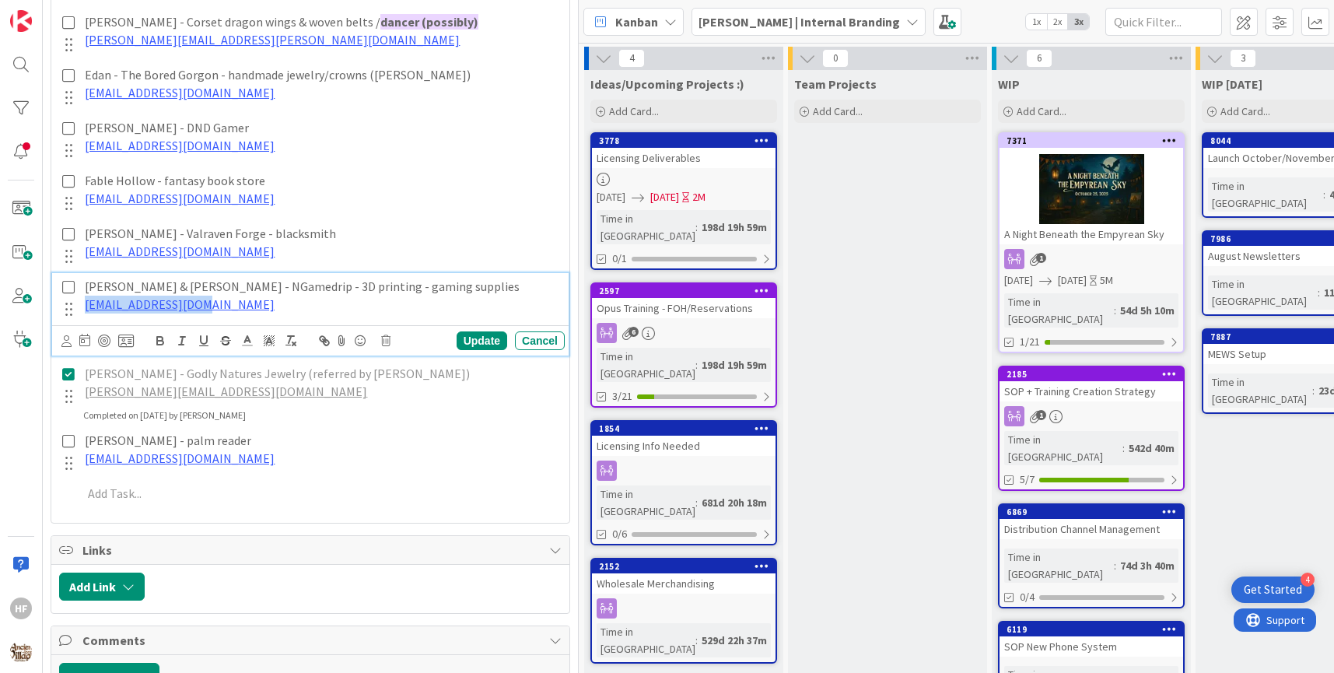
scroll to position [1386, 0]
click at [293, 382] on p "[PERSON_NAME][EMAIL_ADDRESS][DOMAIN_NAME]" at bounding box center [322, 391] width 474 height 18
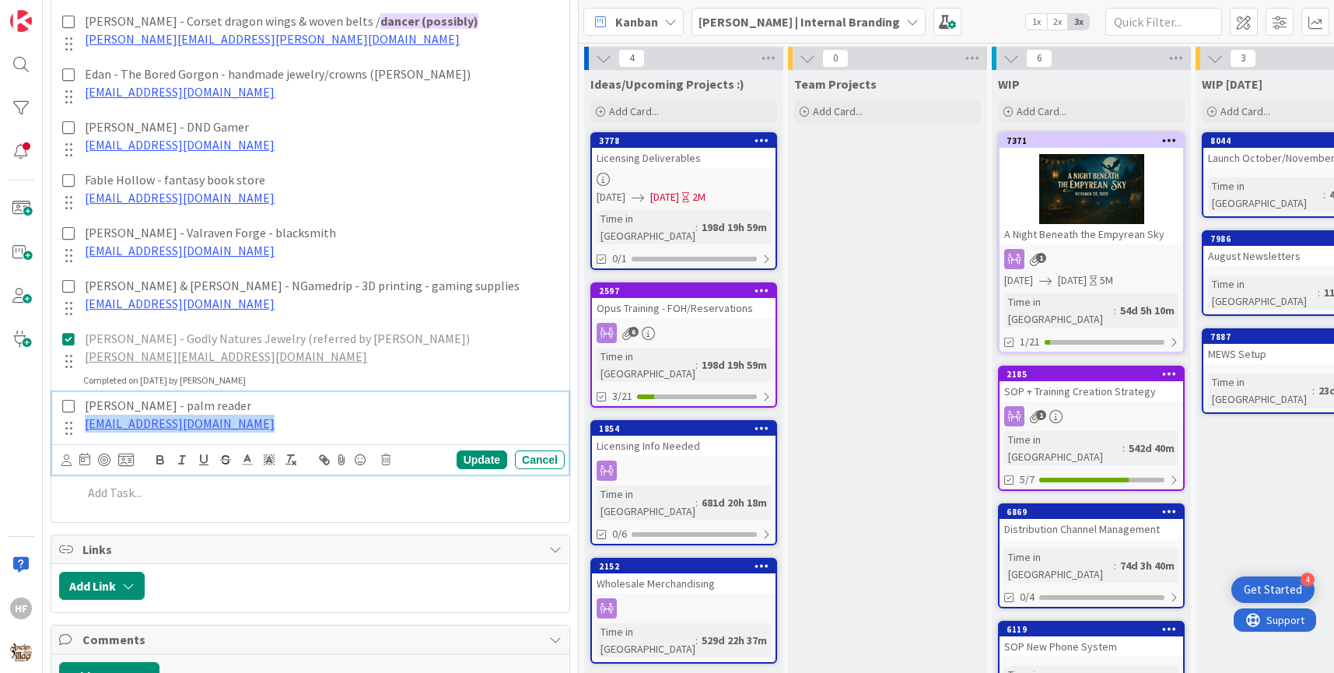
drag, startPoint x: 282, startPoint y: 422, endPoint x: 84, endPoint y: 424, distance: 198.4
click at [84, 424] on div "[PERSON_NAME] - palm reader [EMAIL_ADDRESS][DOMAIN_NAME]" at bounding box center [322, 414] width 486 height 44
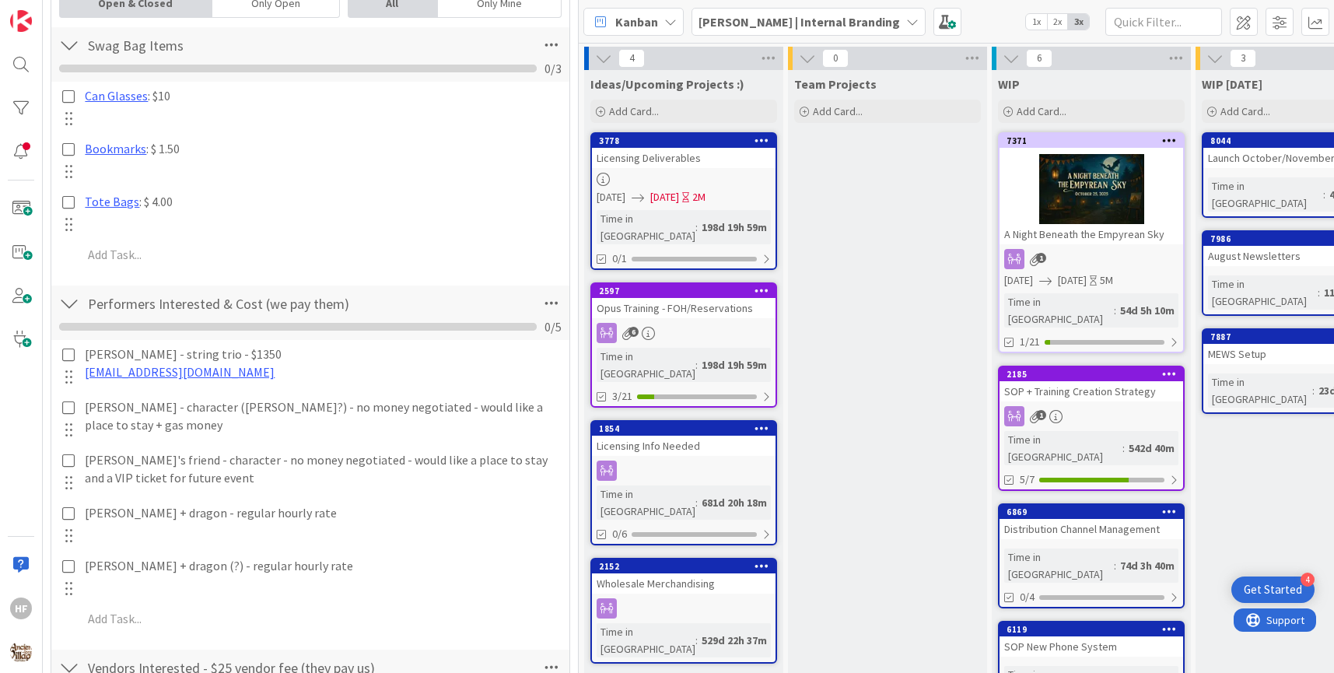
scroll to position [0, 0]
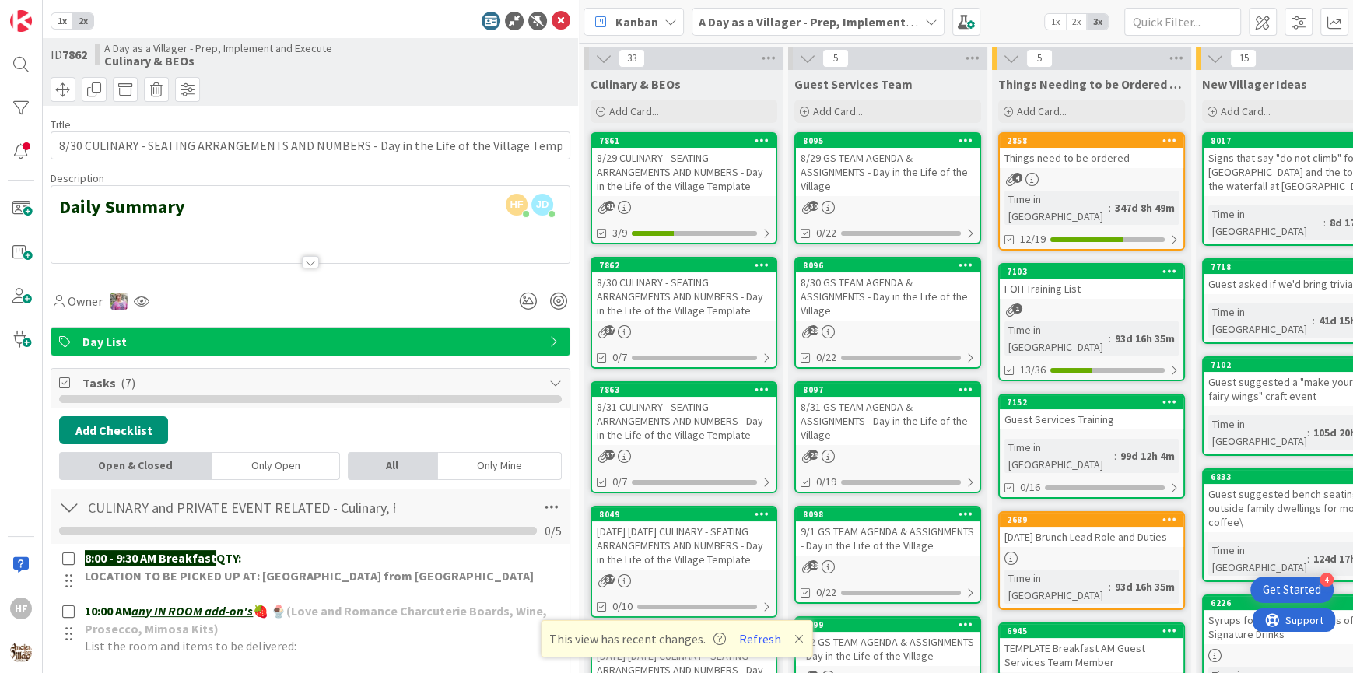
scroll to position [584, 0]
click at [559, 26] on icon at bounding box center [561, 21] width 19 height 19
